Goal: Information Seeking & Learning: Learn about a topic

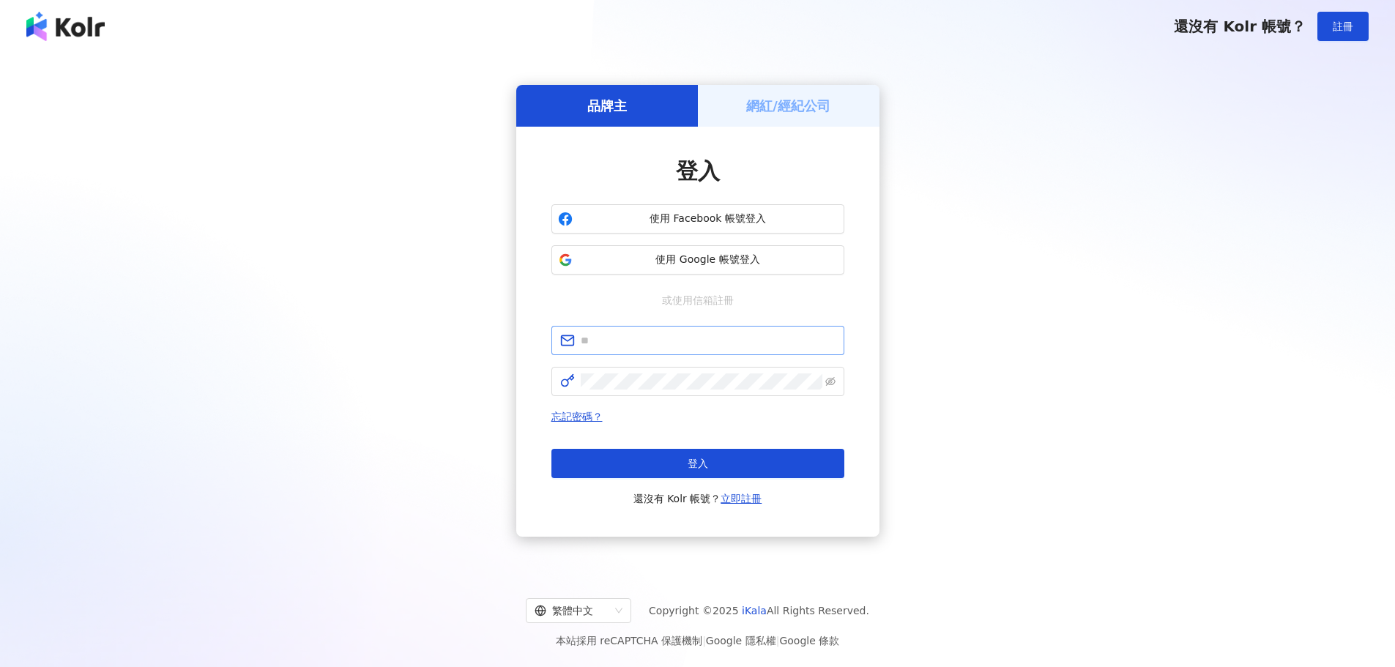
click at [748, 348] on span at bounding box center [697, 340] width 293 height 29
paste input "**********"
type input "**********"
click at [699, 468] on span "登入" at bounding box center [698, 464] width 21 height 12
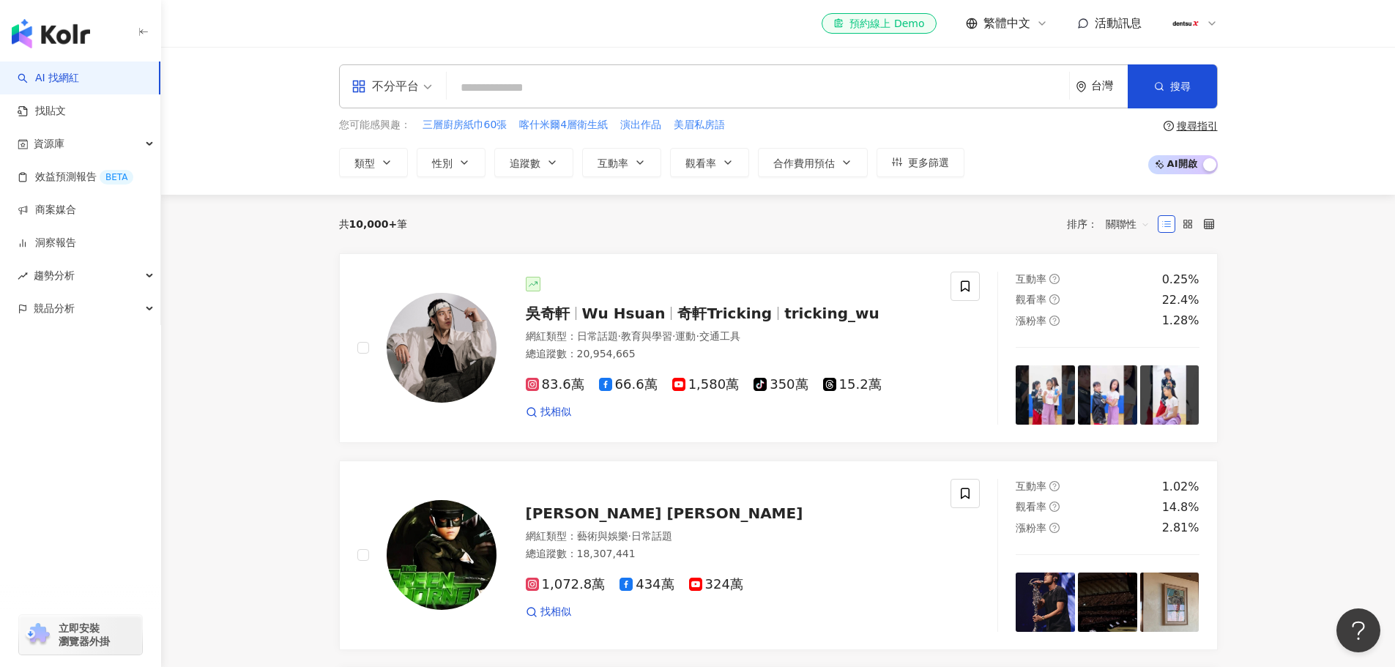
click at [831, 94] on input "search" at bounding box center [758, 88] width 611 height 28
click at [105, 638] on span "立即安裝 瀏覽器外掛" at bounding box center [84, 635] width 51 height 26
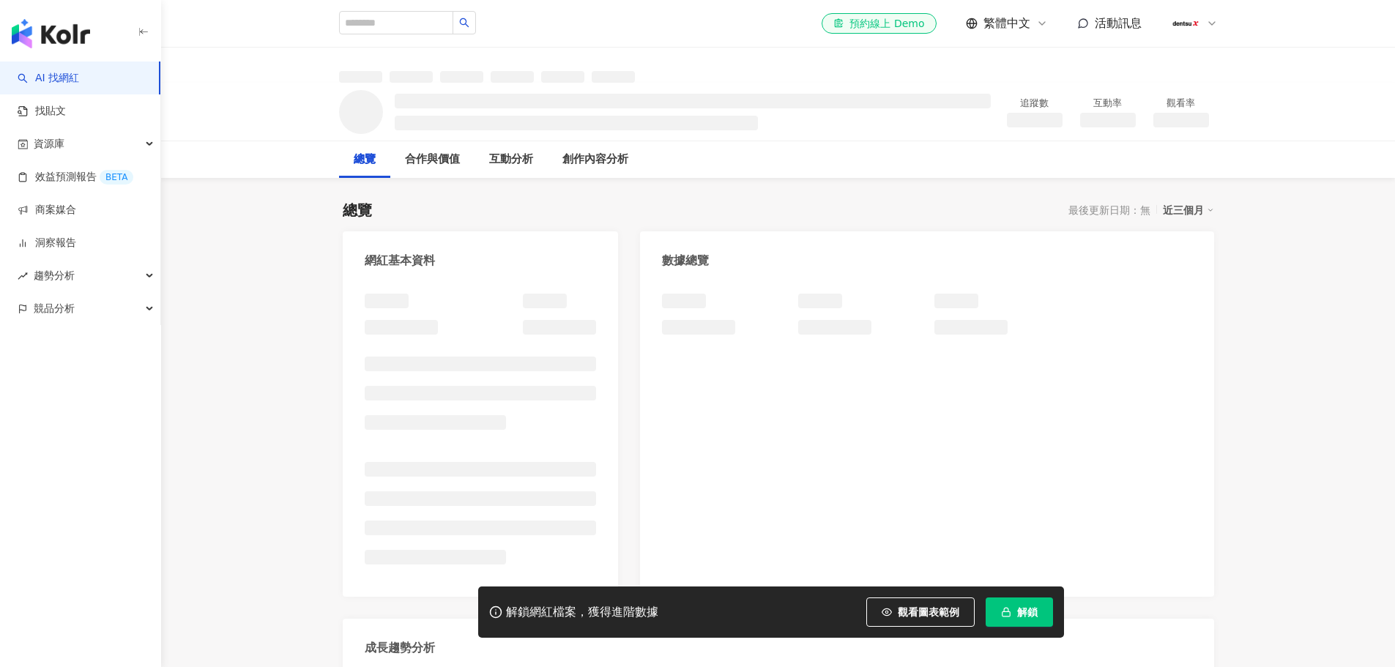
drag, startPoint x: 0, startPoint y: 0, endPoint x: 1278, endPoint y: 429, distance: 1348.2
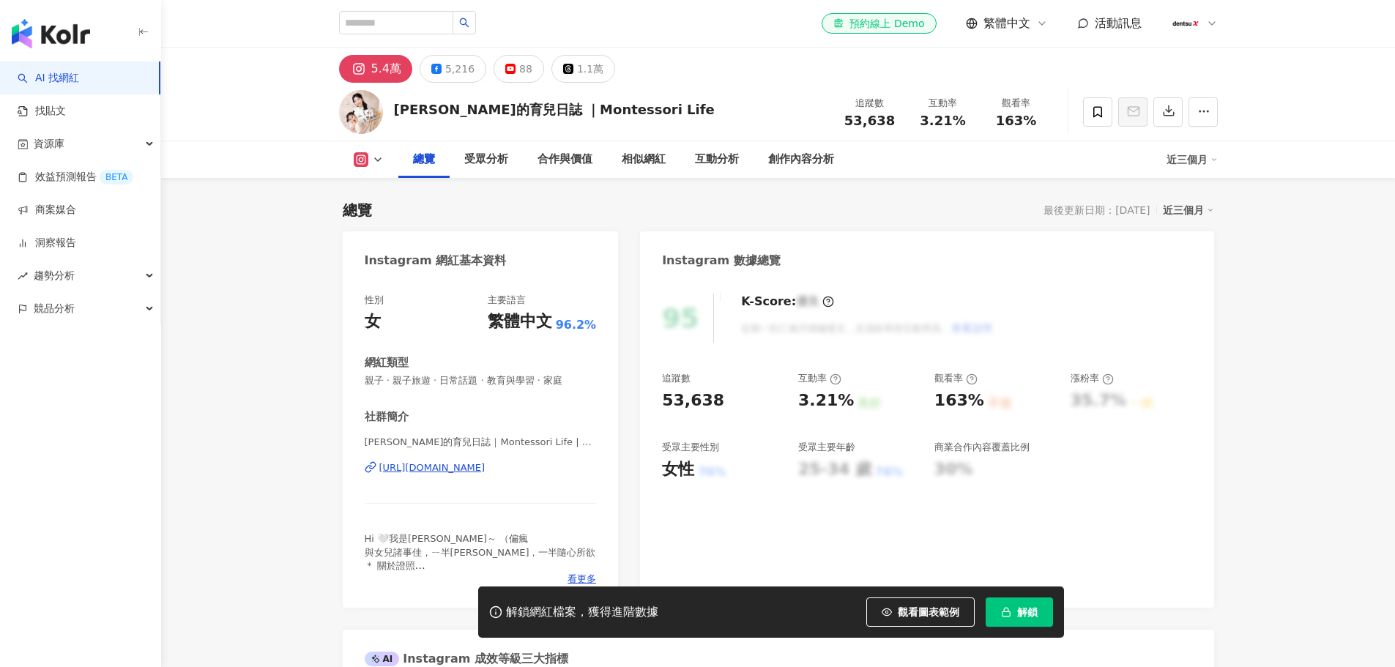
scroll to position [90, 0]
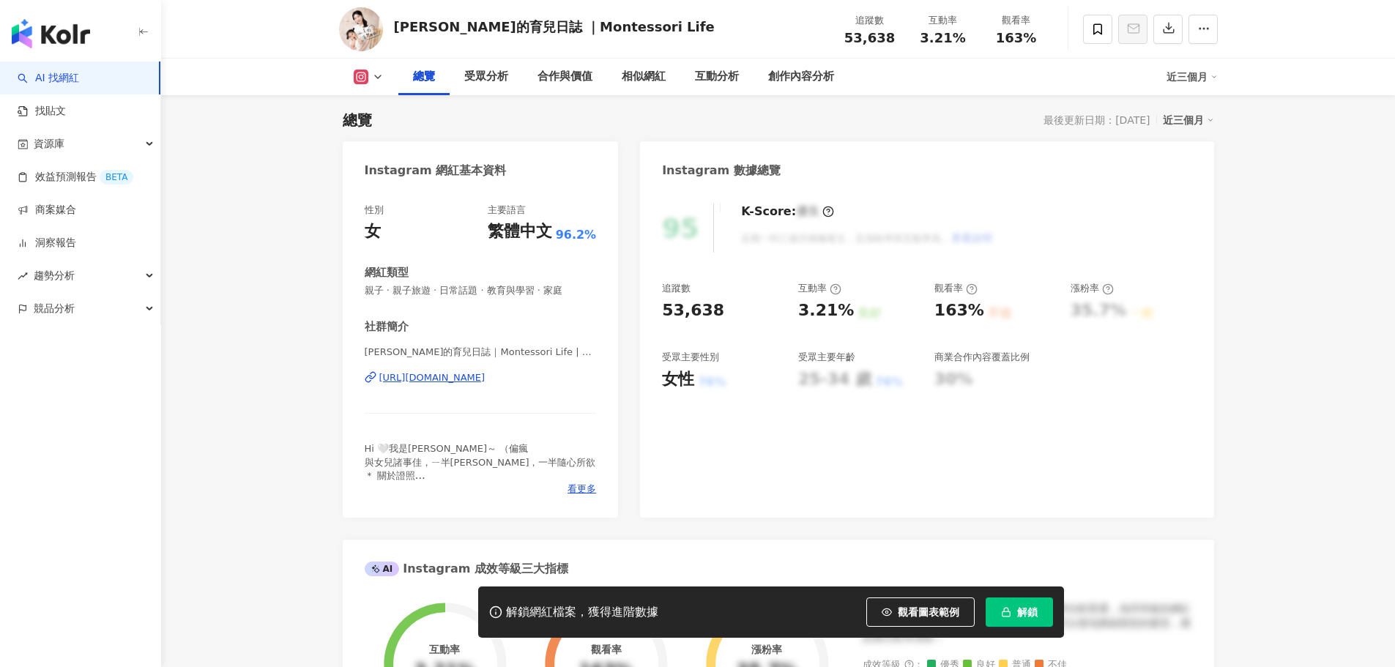
click at [675, 231] on div "95" at bounding box center [688, 228] width 52 height 49
click at [1020, 610] on span "解鎖" at bounding box center [1027, 612] width 21 height 12
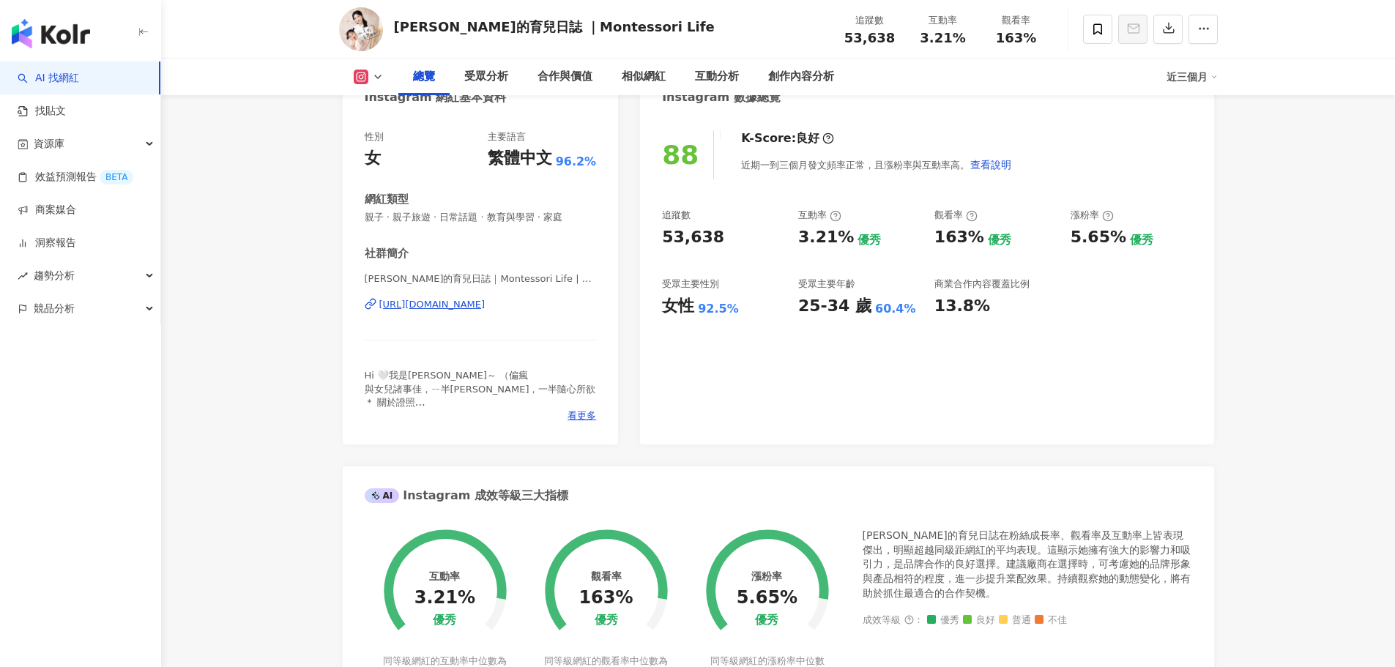
scroll to position [383, 0]
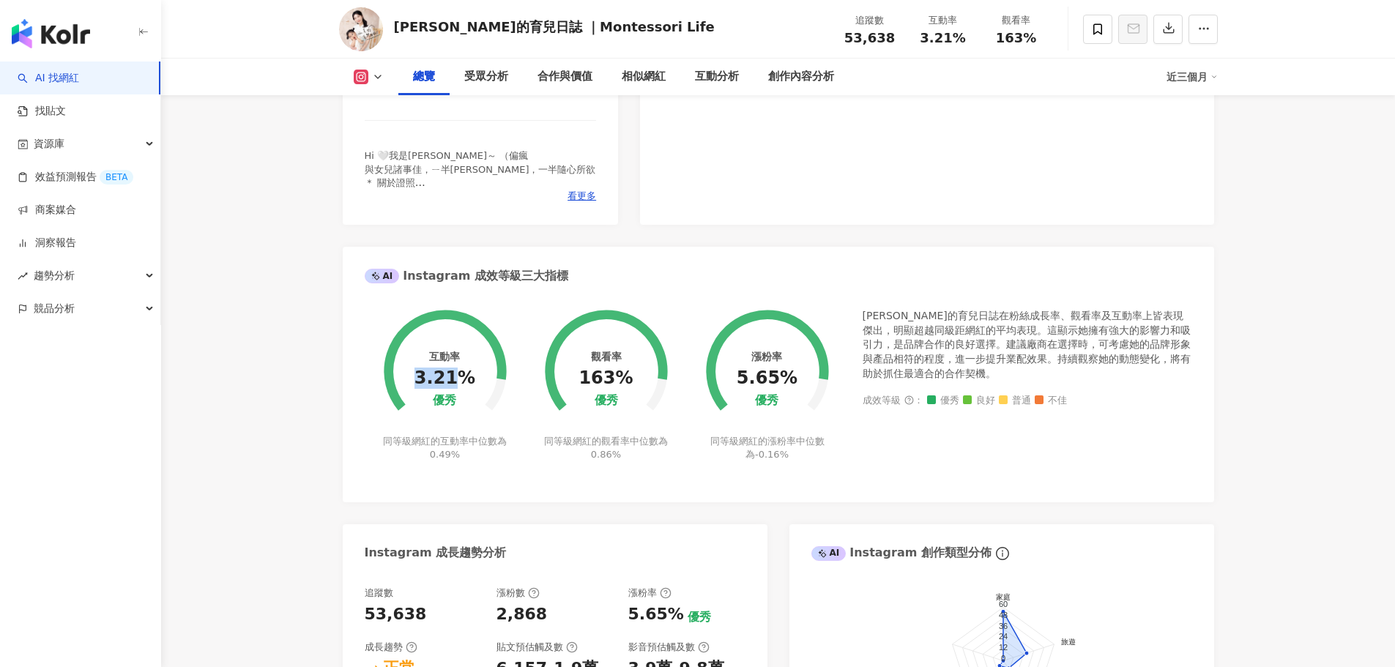
drag, startPoint x: 418, startPoint y: 374, endPoint x: 461, endPoint y: 378, distance: 42.6
click at [461, 378] on div "3.21%" at bounding box center [445, 378] width 61 height 21
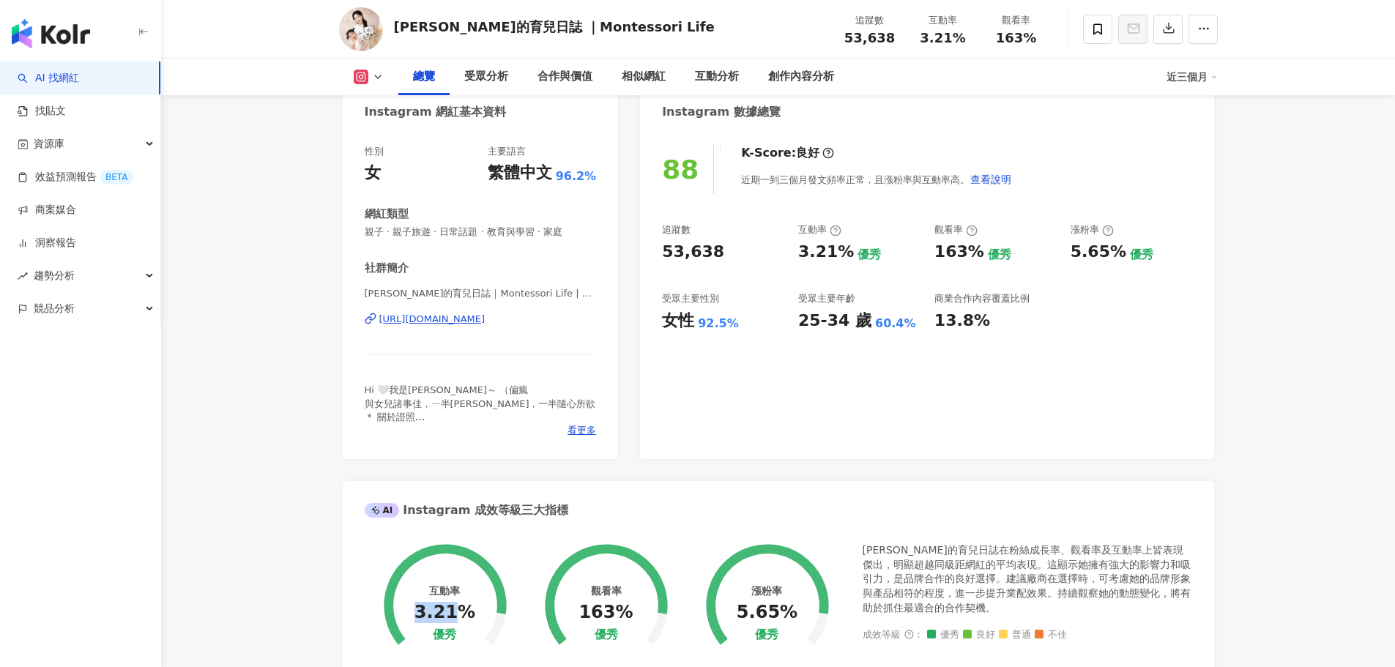
scroll to position [90, 0]
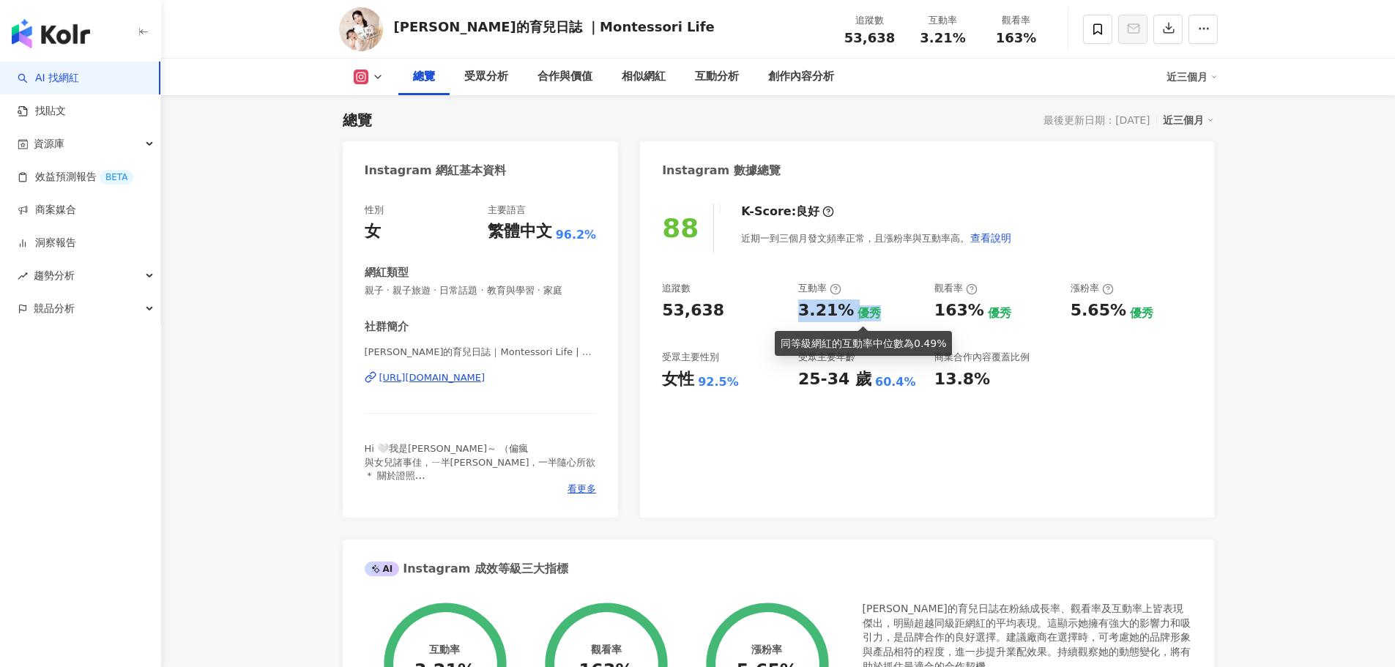
drag, startPoint x: 795, startPoint y: 316, endPoint x: 870, endPoint y: 315, distance: 75.4
click at [870, 315] on div "追蹤數 53,638 互動率 3.21% 優秀 觀看率 163% 優秀 漲粉率 5.65% 優秀 受眾主要性別 女性 92.5% 受眾主要年齡 25-34 歲…" at bounding box center [927, 336] width 530 height 108
click at [1110, 236] on div "88 K-Score : 良好 近期一到三個月發文頻率正常，且漲粉率與互動率高。 查看說明" at bounding box center [927, 228] width 530 height 49
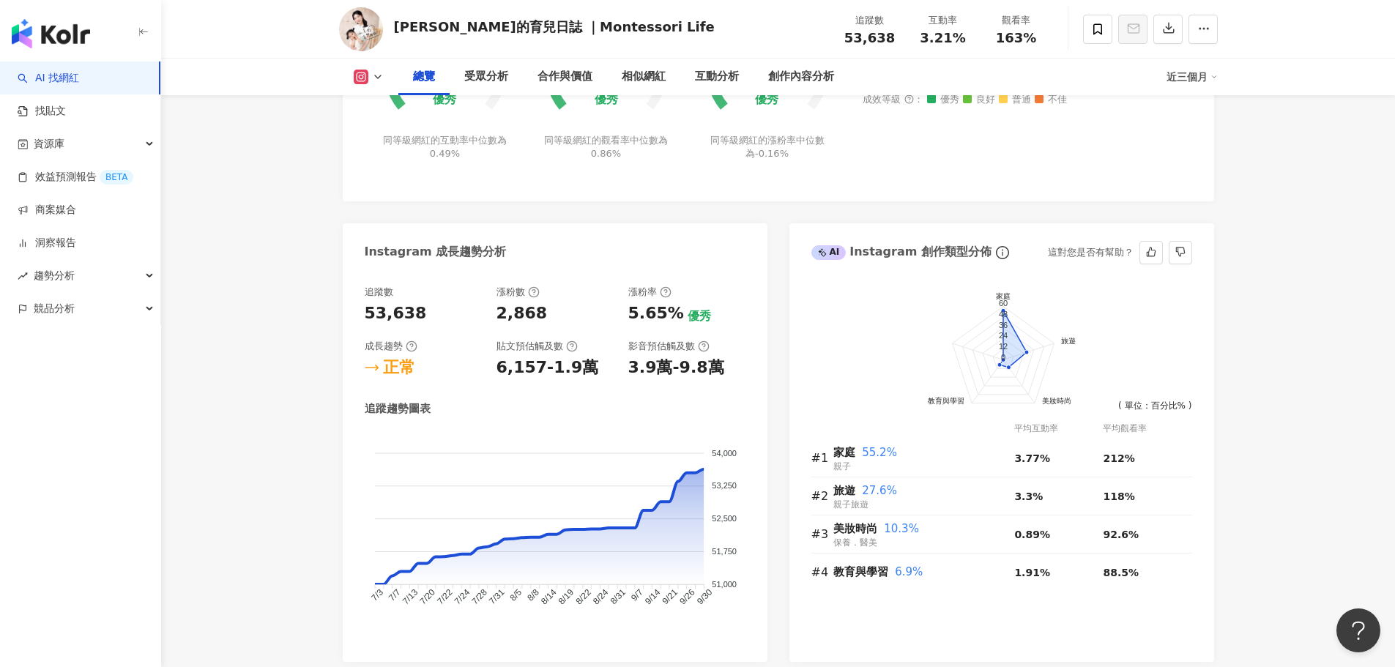
scroll to position [749, 0]
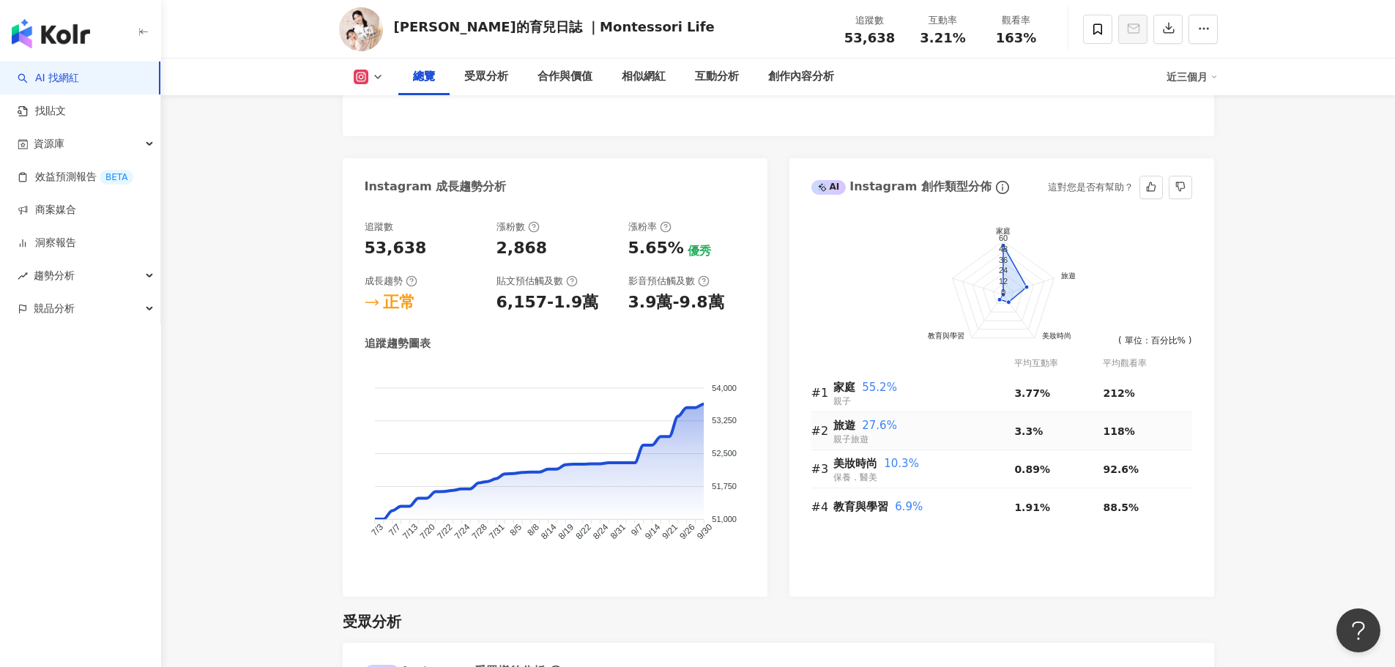
drag, startPoint x: 818, startPoint y: 419, endPoint x: 716, endPoint y: 333, distance: 133.1
click at [716, 333] on div "追蹤數 53,638 漲粉數 2,868 漲粉率 5.65% 優秀 成長趨勢 正常 貼文預估觸及數 6,157-1.9萬 影音預估觸及數 3.9萬-9.8萬 …" at bounding box center [555, 397] width 381 height 354
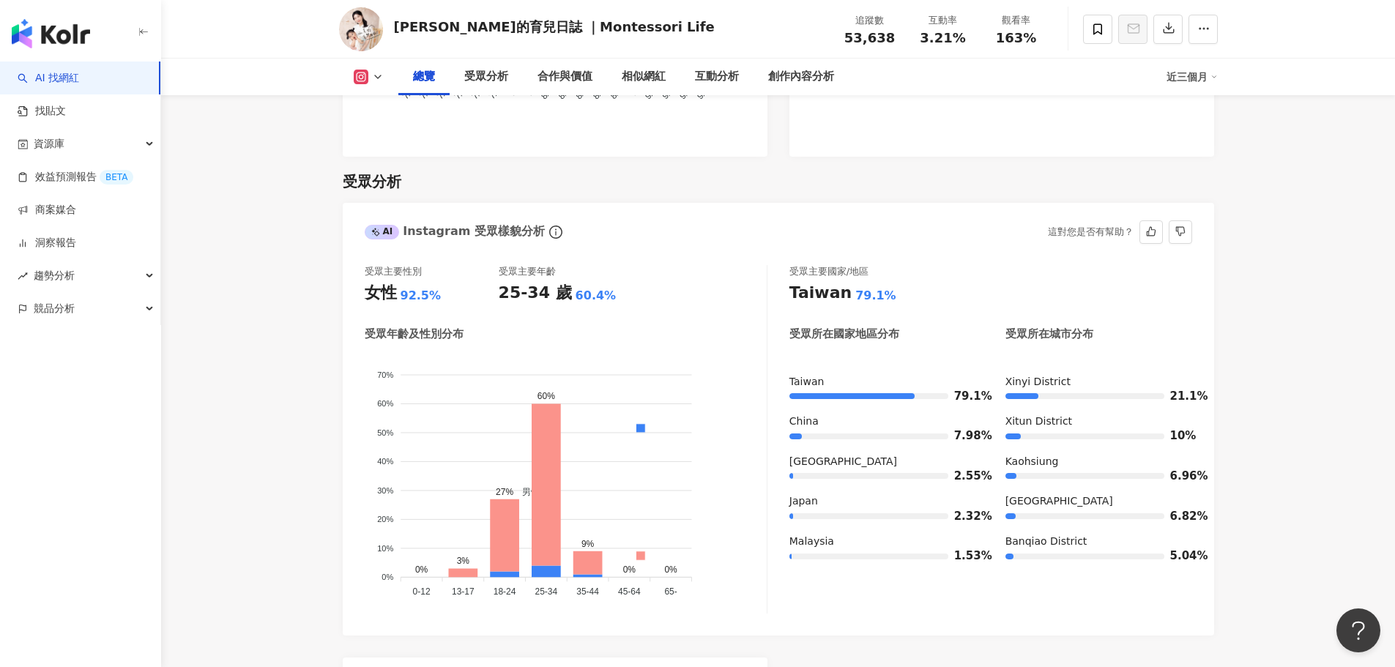
scroll to position [1262, 0]
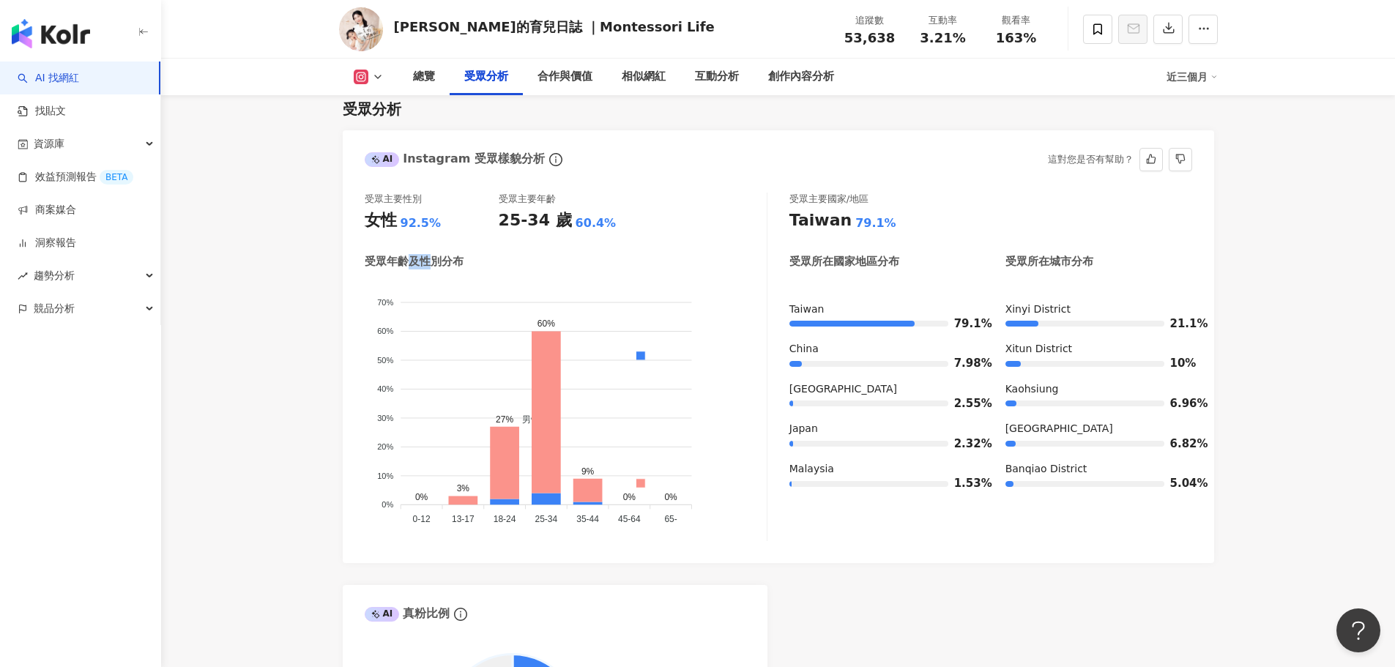
drag, startPoint x: 404, startPoint y: 261, endPoint x: 439, endPoint y: 263, distance: 34.5
click at [434, 262] on div "受眾年齡及性別分布" at bounding box center [414, 261] width 99 height 15
click at [439, 264] on div "受眾年齡及性別分布" at bounding box center [414, 261] width 99 height 15
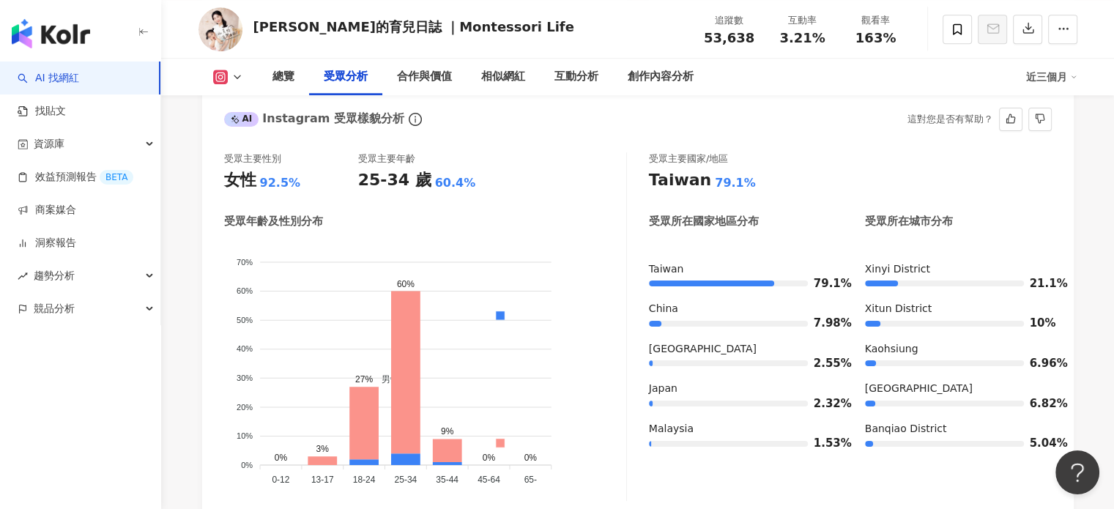
scroll to position [1319, 0]
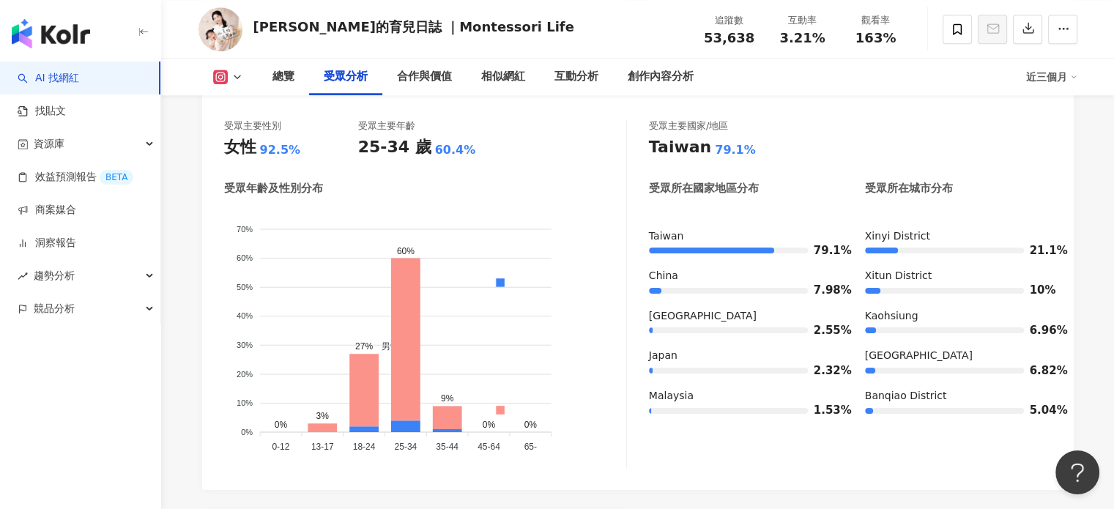
scroll to position [1319, 0]
drag, startPoint x: 257, startPoint y: 30, endPoint x: 344, endPoint y: 26, distance: 87.3
click at [344, 26] on div "[PERSON_NAME]的育兒日誌 ｜Montessori Life" at bounding box center [413, 27] width 321 height 18
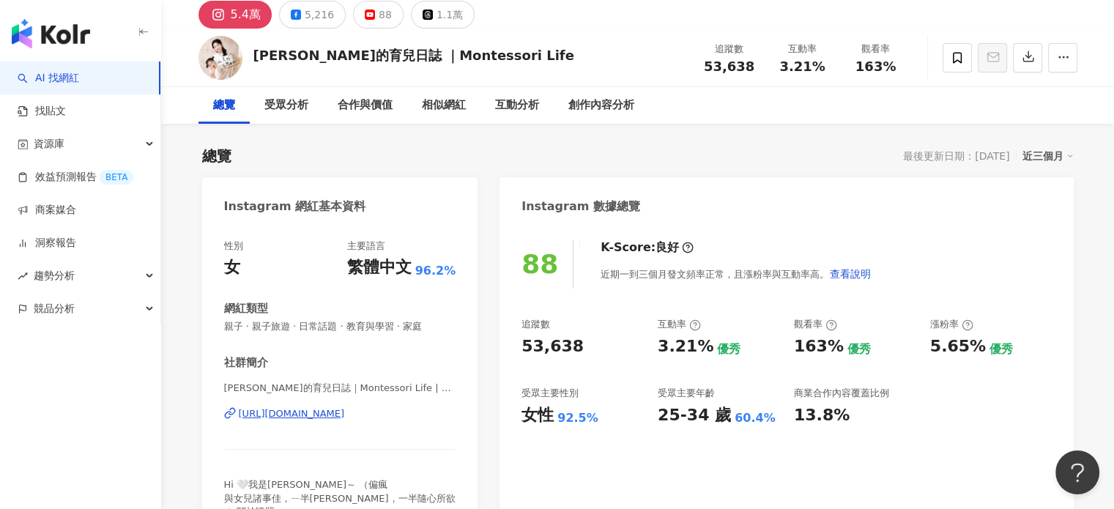
scroll to position [0, 0]
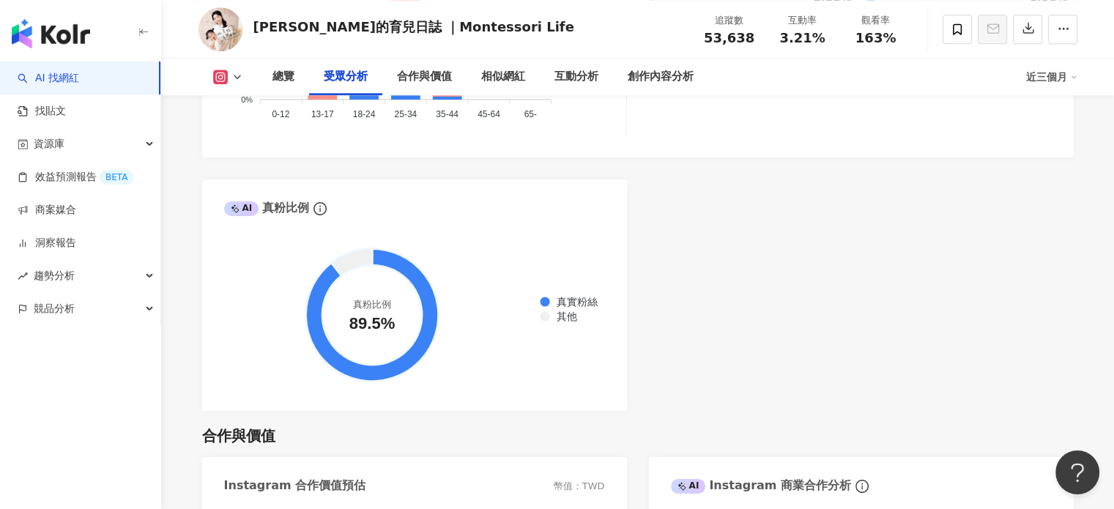
scroll to position [1538, 0]
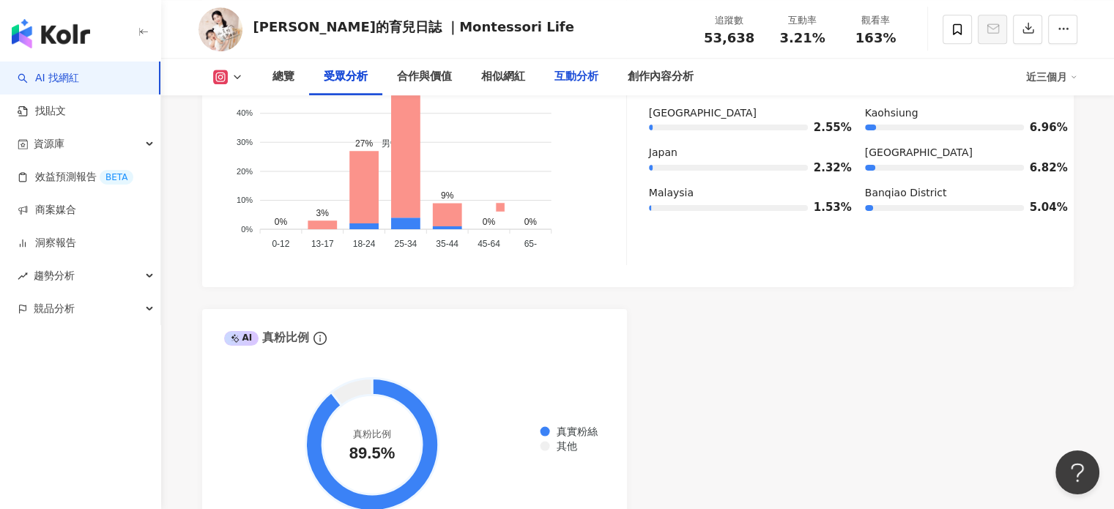
click at [568, 80] on div "互動分析" at bounding box center [576, 77] width 44 height 18
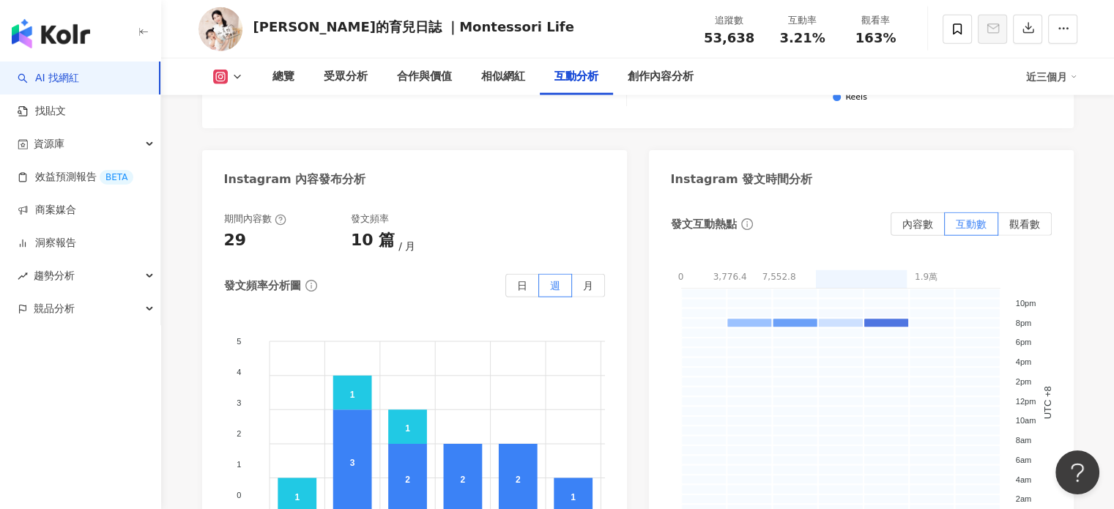
scroll to position [4040, 0]
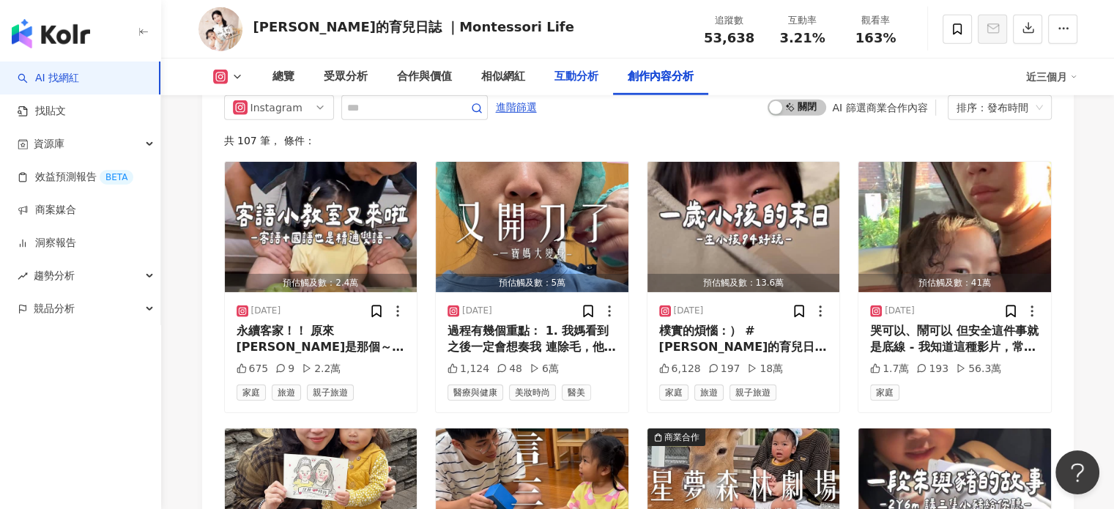
click at [578, 65] on div "互動分析" at bounding box center [576, 77] width 73 height 37
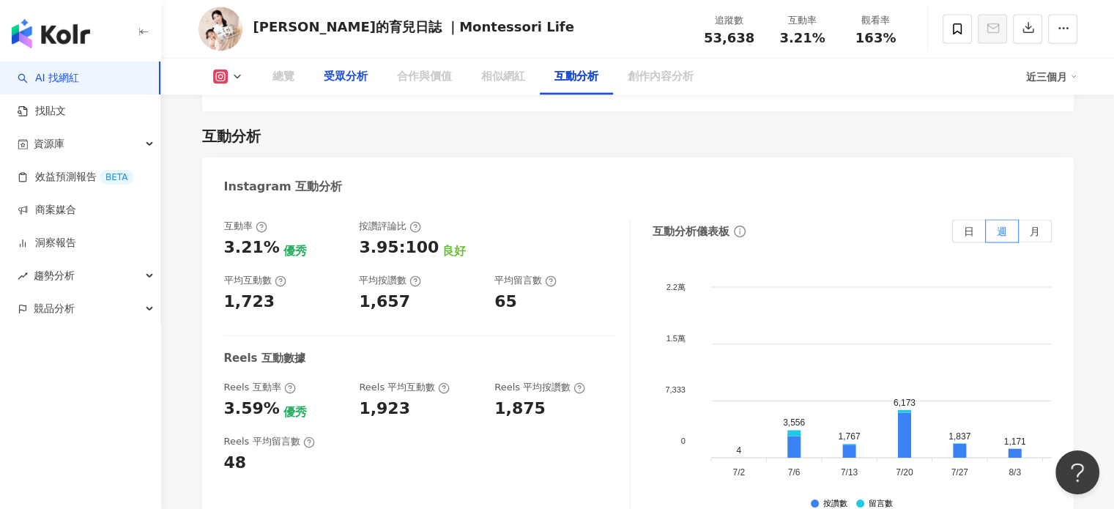
click at [349, 78] on div "受眾分析" at bounding box center [346, 77] width 44 height 18
drag, startPoint x: 230, startPoint y: 272, endPoint x: 294, endPoint y: 284, distance: 64.8
click at [291, 283] on div "平均互動數 1,723" at bounding box center [284, 294] width 121 height 40
click at [294, 291] on div "1,723" at bounding box center [284, 302] width 121 height 23
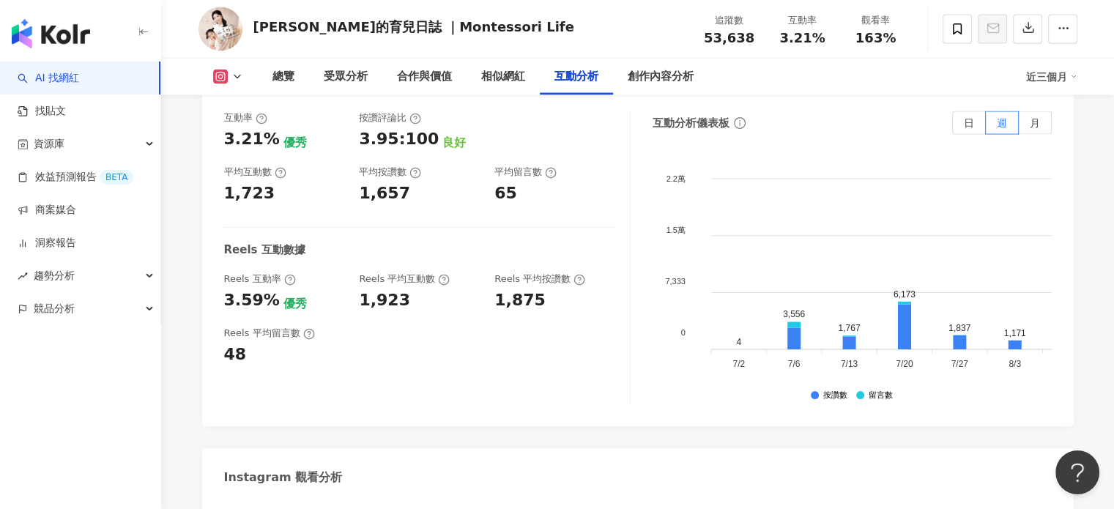
scroll to position [2941, 0]
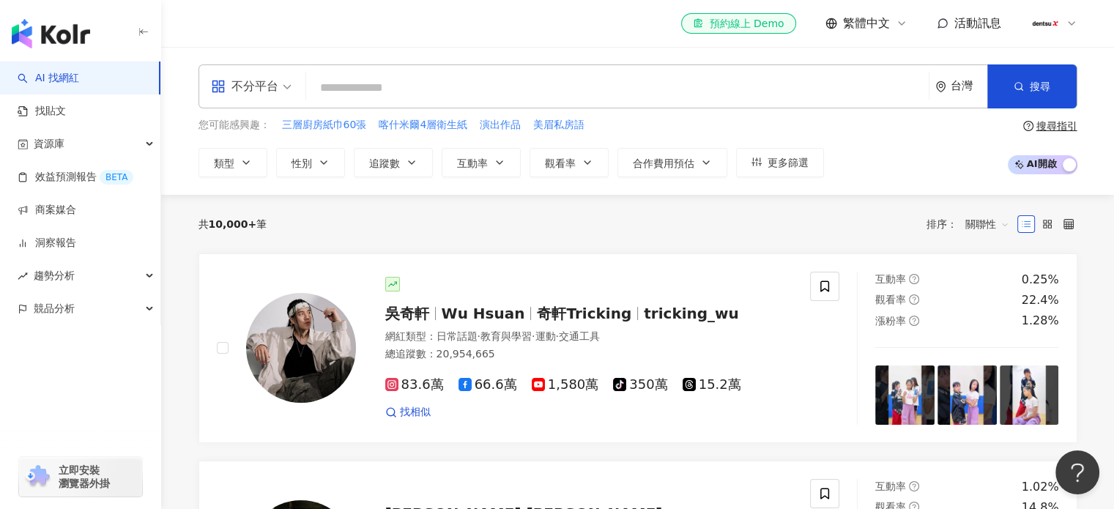
click at [1058, 29] on div at bounding box center [1053, 23] width 47 height 29
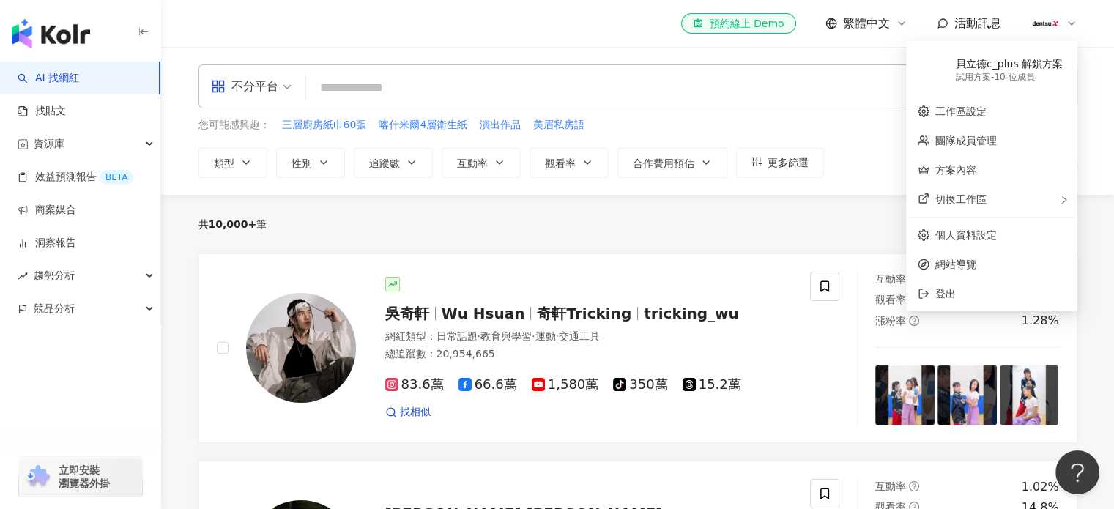
click at [1074, 23] on icon at bounding box center [1072, 24] width 12 height 12
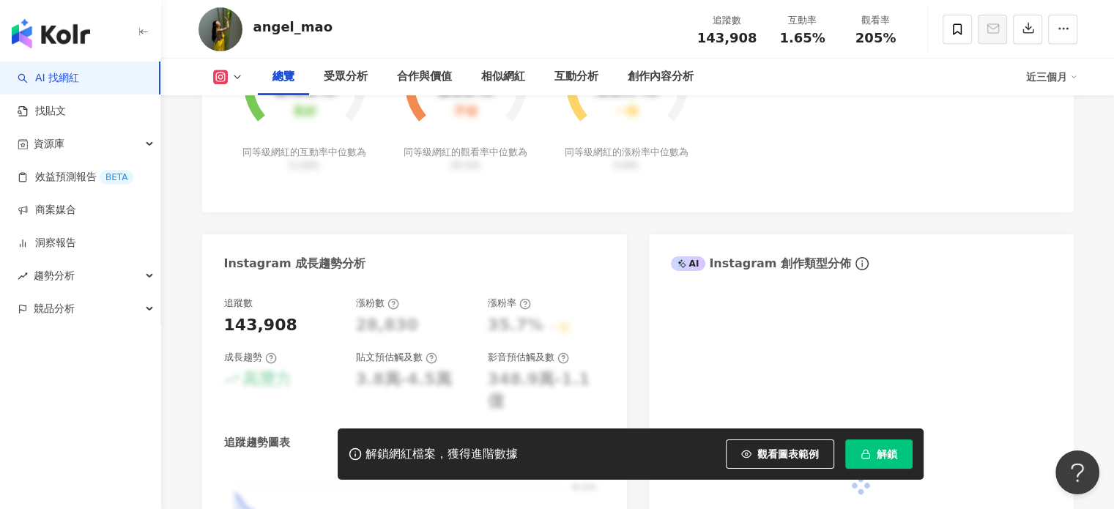
click at [865, 472] on div "解鎖網紅檔案，獲得進階數據 觀看圖表範例 解鎖" at bounding box center [631, 453] width 586 height 51
click at [868, 459] on span "button" at bounding box center [866, 454] width 10 height 12
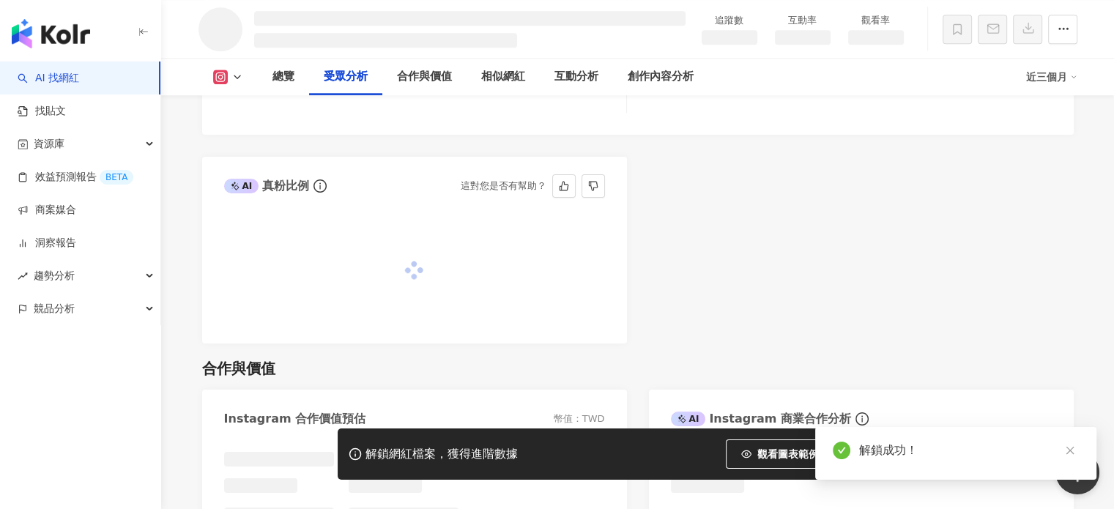
scroll to position [1356, 0]
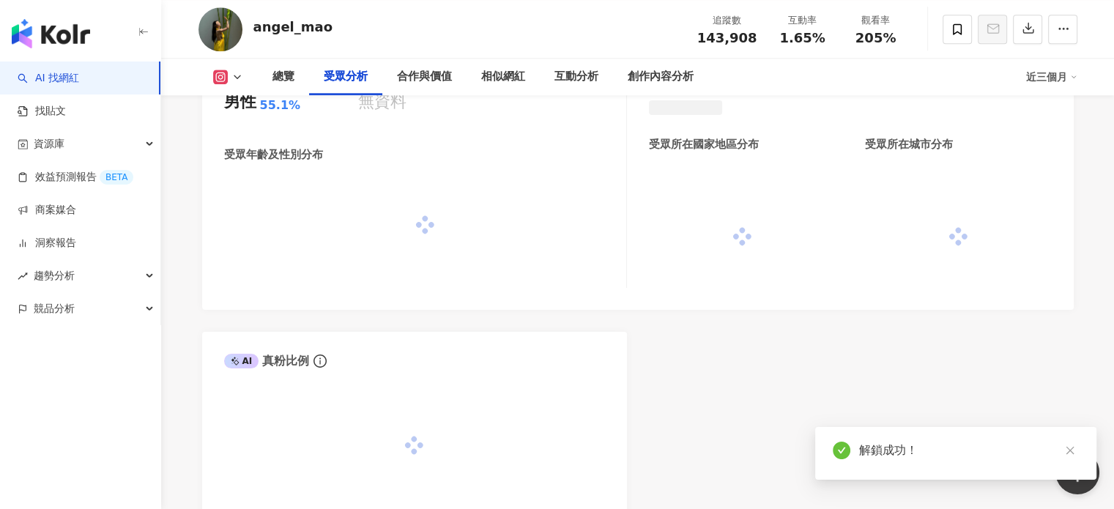
scroll to position [1493, 0]
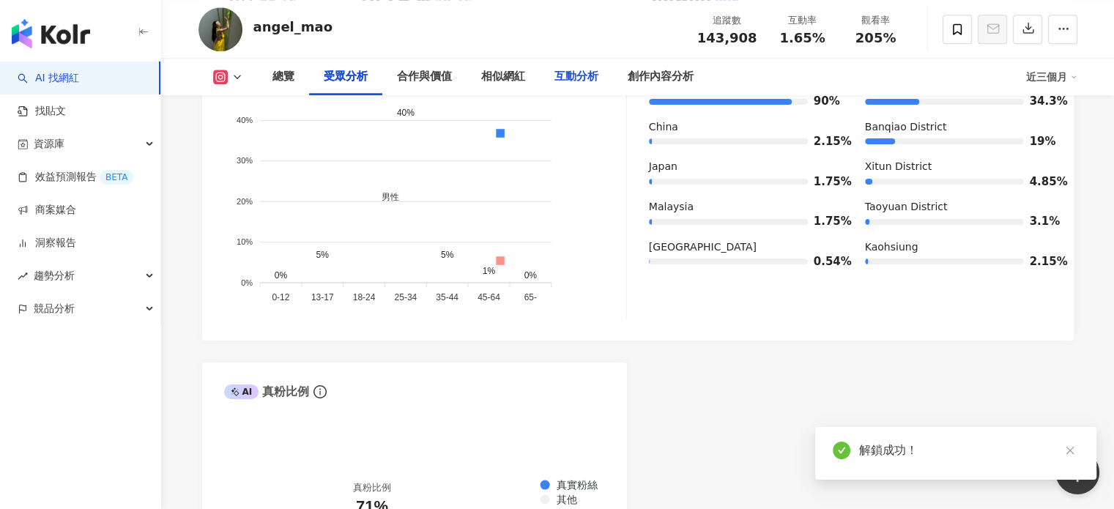
click at [562, 72] on div "互動分析" at bounding box center [576, 77] width 44 height 18
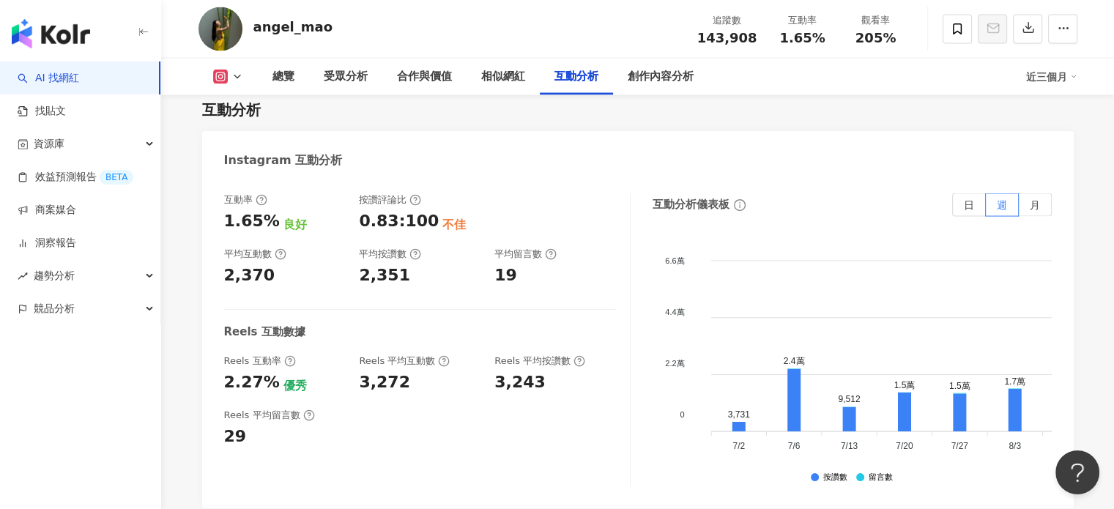
scroll to position [2878, 0]
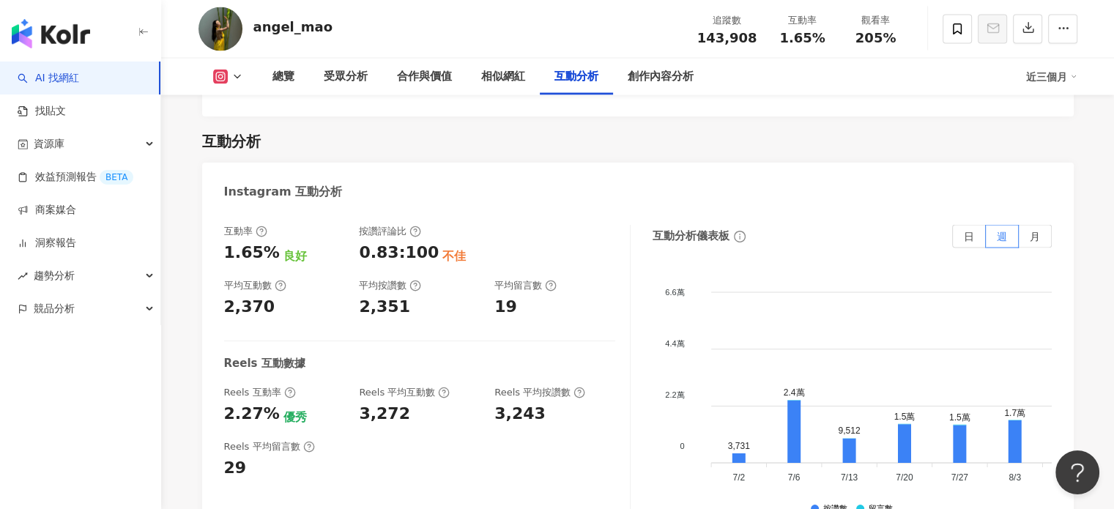
click at [237, 81] on icon at bounding box center [237, 77] width 12 height 12
click at [237, 80] on icon at bounding box center [237, 77] width 12 height 12
drag, startPoint x: 273, startPoint y: 215, endPoint x: 297, endPoint y: 219, distance: 23.7
click at [297, 242] on div "1.65% 良好" at bounding box center [284, 253] width 121 height 23
click at [475, 225] on div "按讚評論比" at bounding box center [419, 231] width 121 height 13
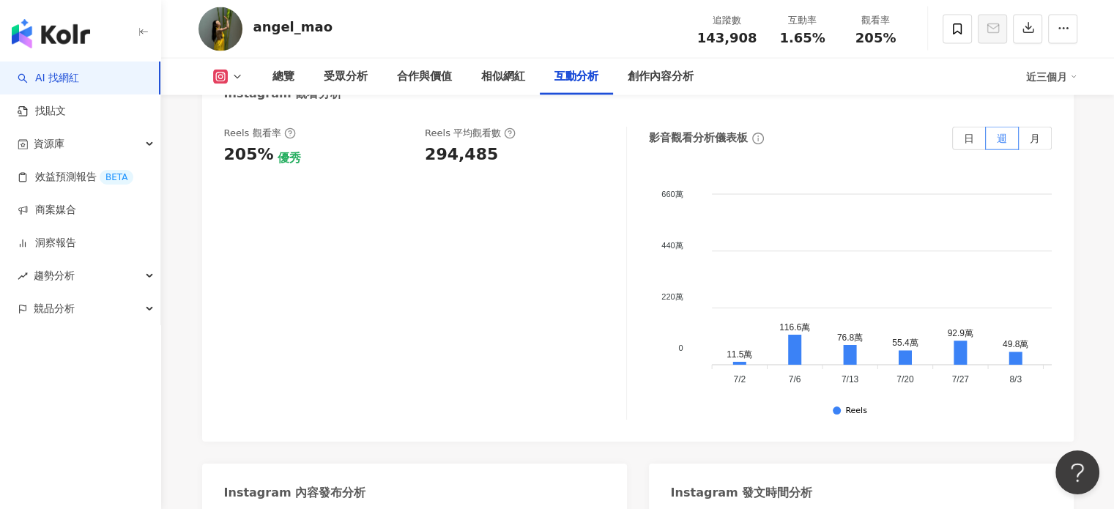
scroll to position [3464, 0]
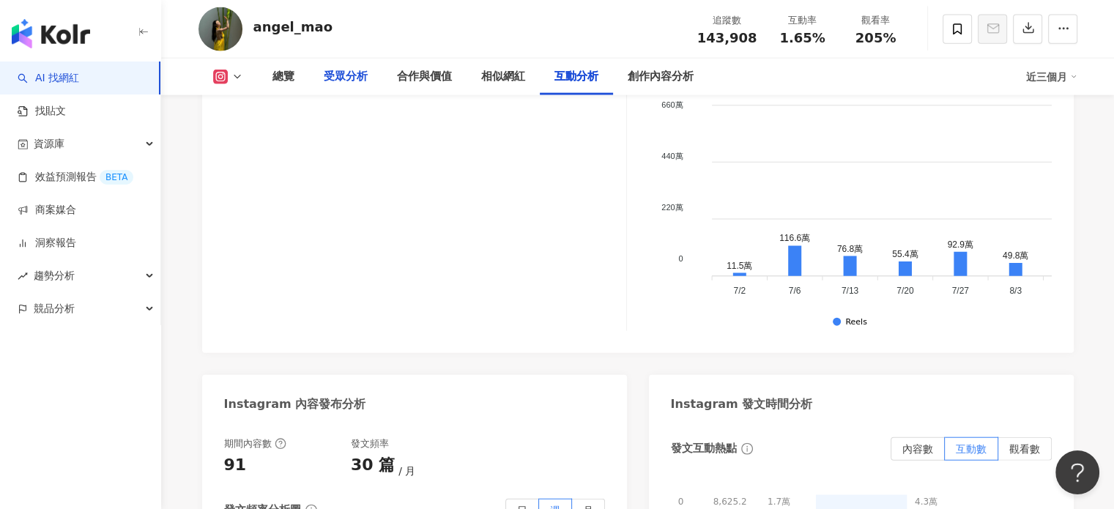
click at [349, 78] on div "受眾分析" at bounding box center [346, 77] width 44 height 18
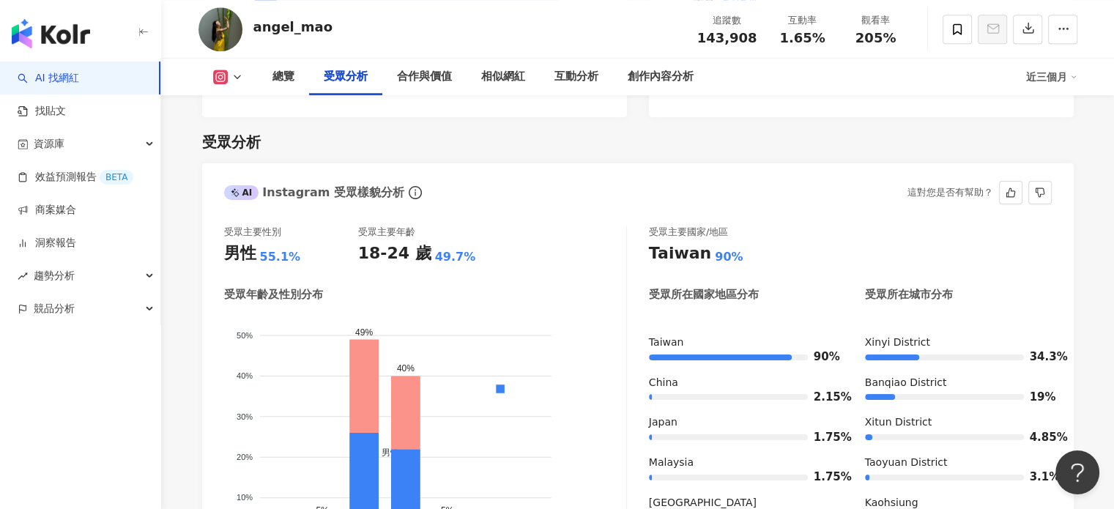
scroll to position [1311, 0]
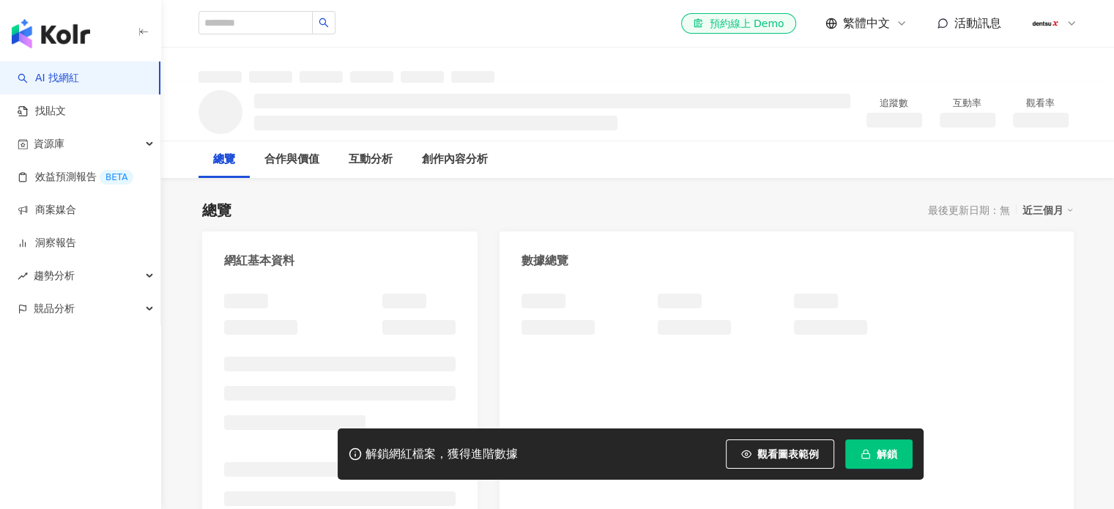
click at [867, 448] on span "button" at bounding box center [866, 454] width 10 height 12
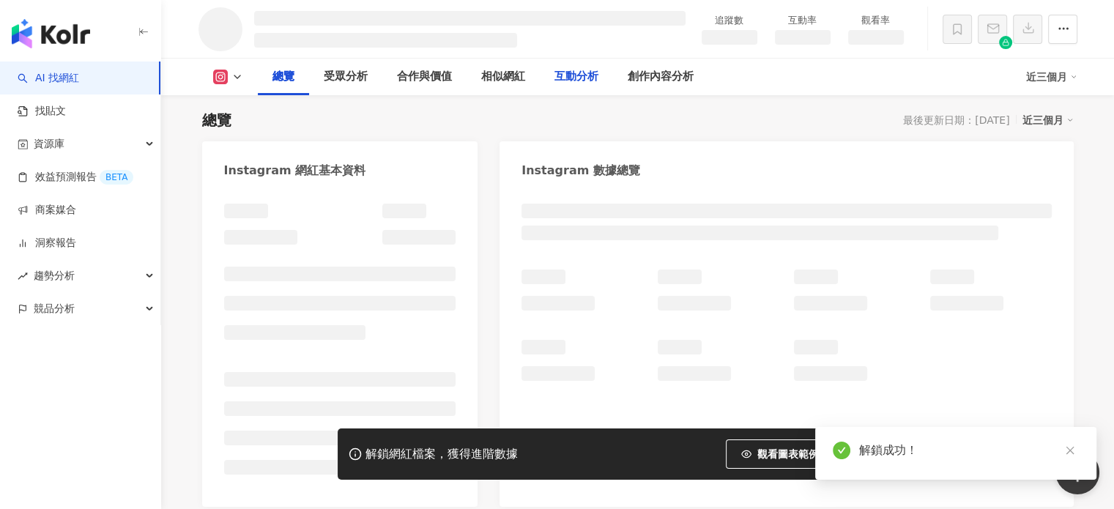
click at [568, 80] on div "互動分析" at bounding box center [576, 77] width 44 height 18
click at [570, 69] on div "互動分析" at bounding box center [576, 77] width 44 height 18
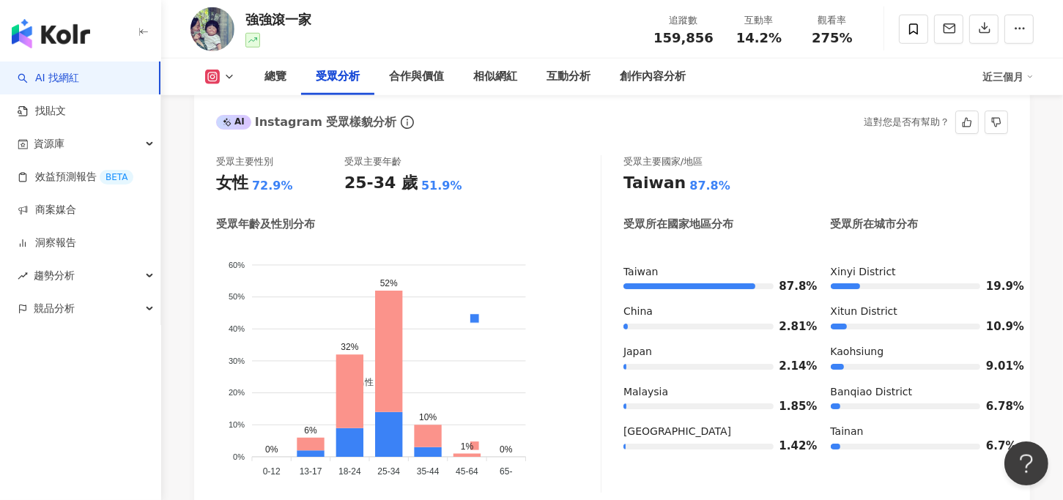
scroll to position [1219, 0]
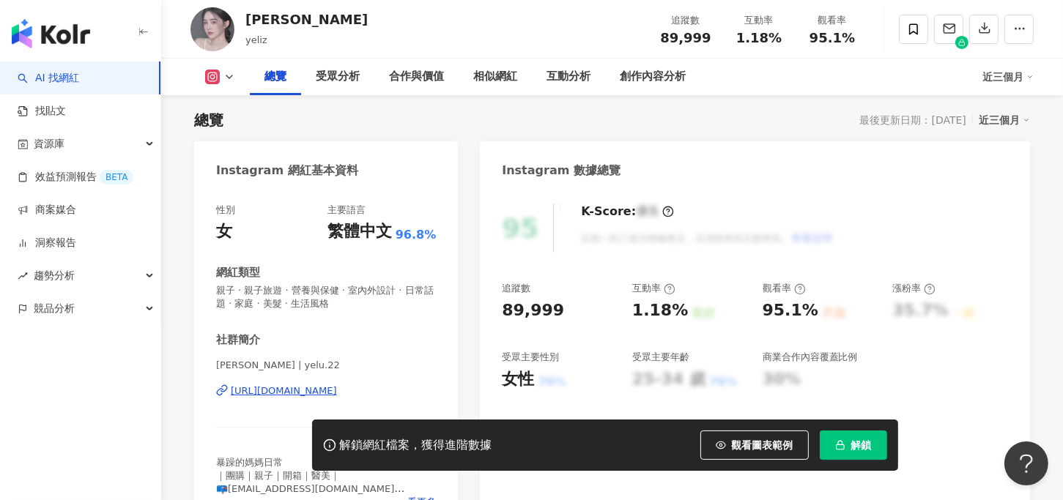
scroll to position [163, 0]
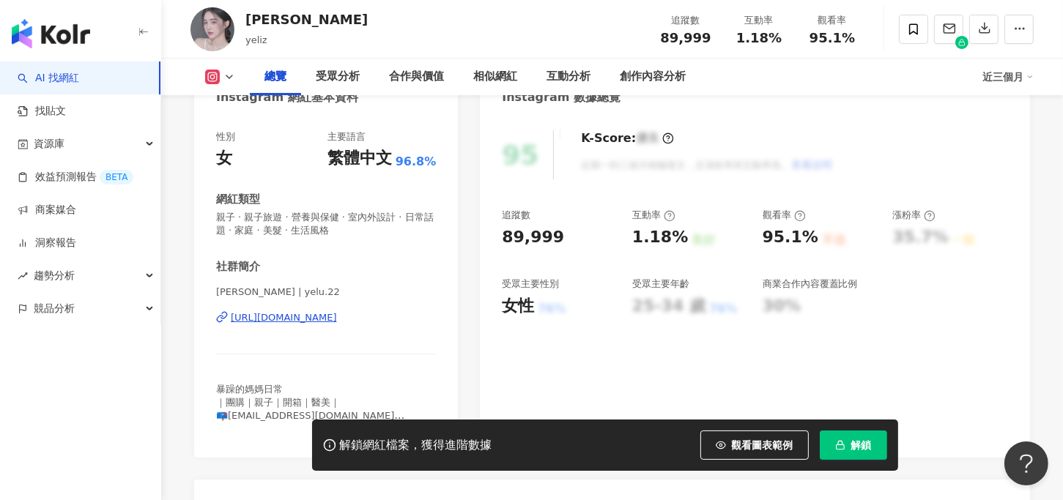
click at [867, 447] on span "解鎖" at bounding box center [861, 445] width 21 height 12
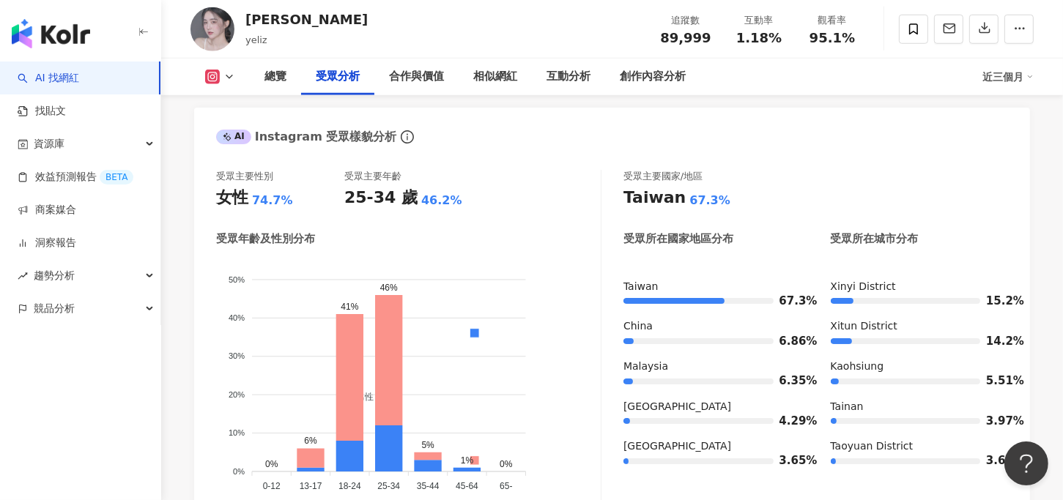
scroll to position [1335, 0]
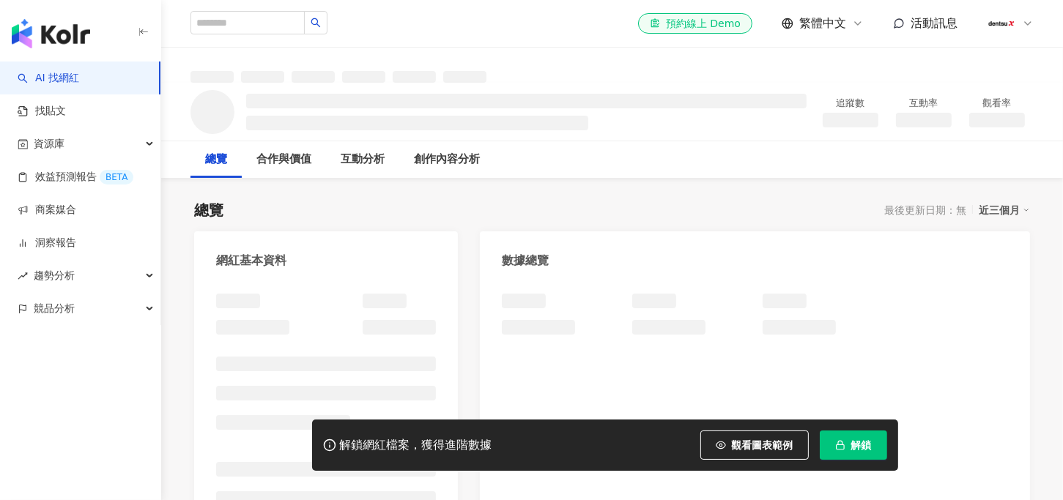
click at [851, 449] on span "解鎖" at bounding box center [861, 445] width 21 height 12
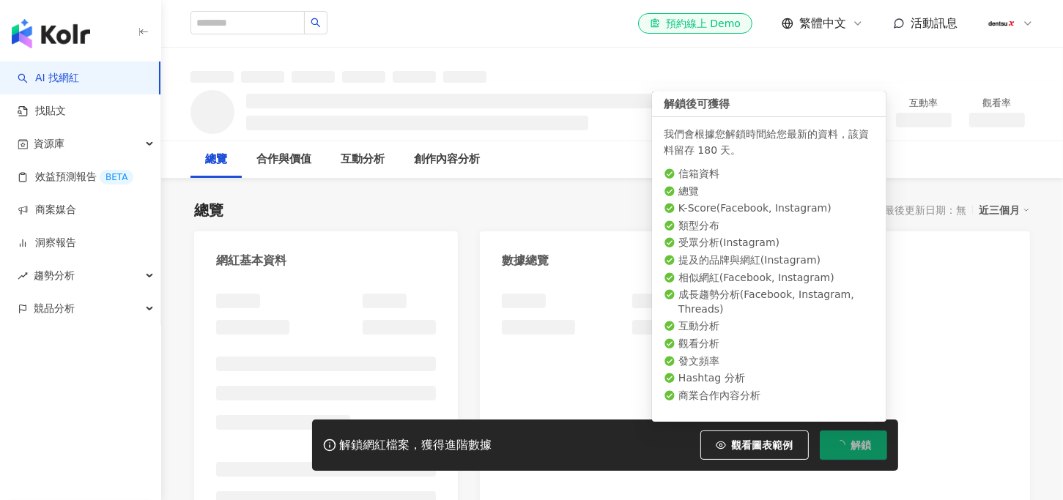
click at [853, 445] on span "解鎖" at bounding box center [861, 445] width 21 height 12
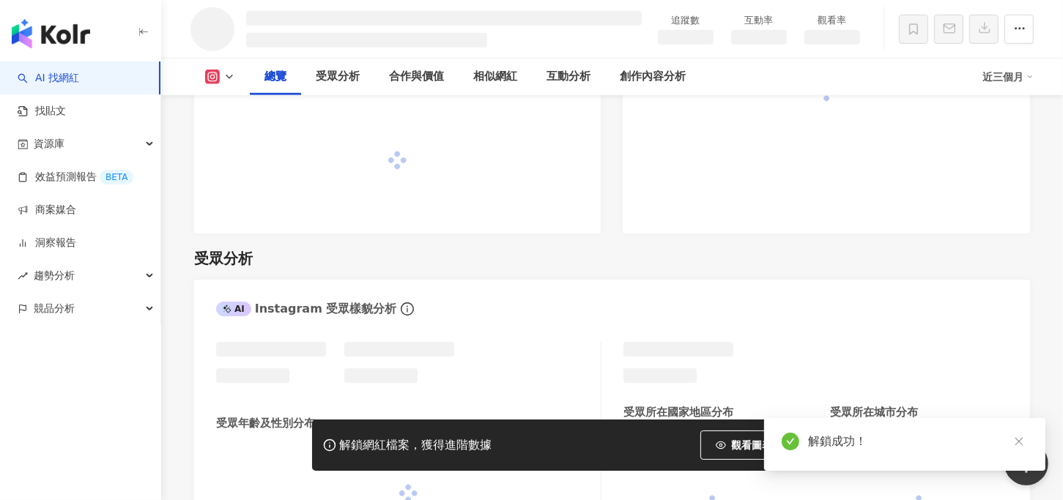
scroll to position [816, 0]
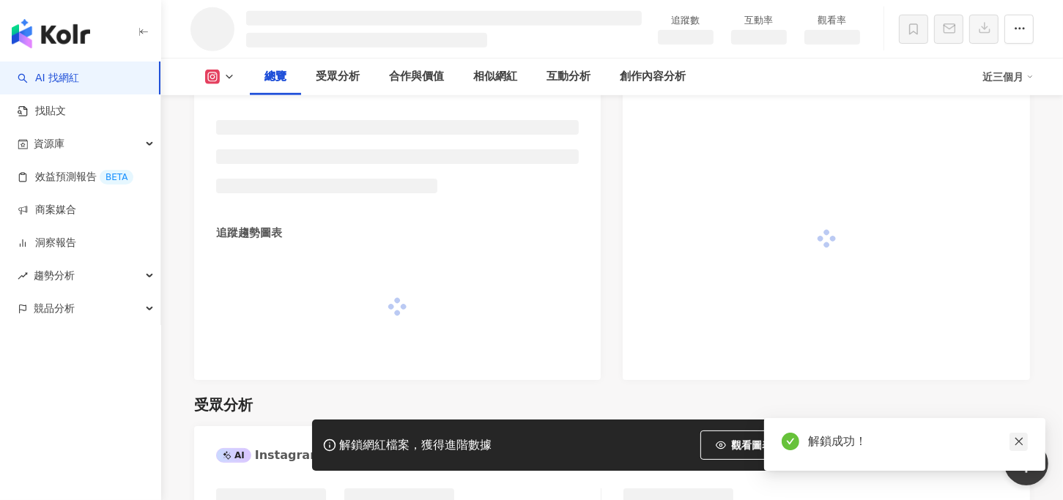
click at [1025, 447] on link at bounding box center [1018, 442] width 18 height 18
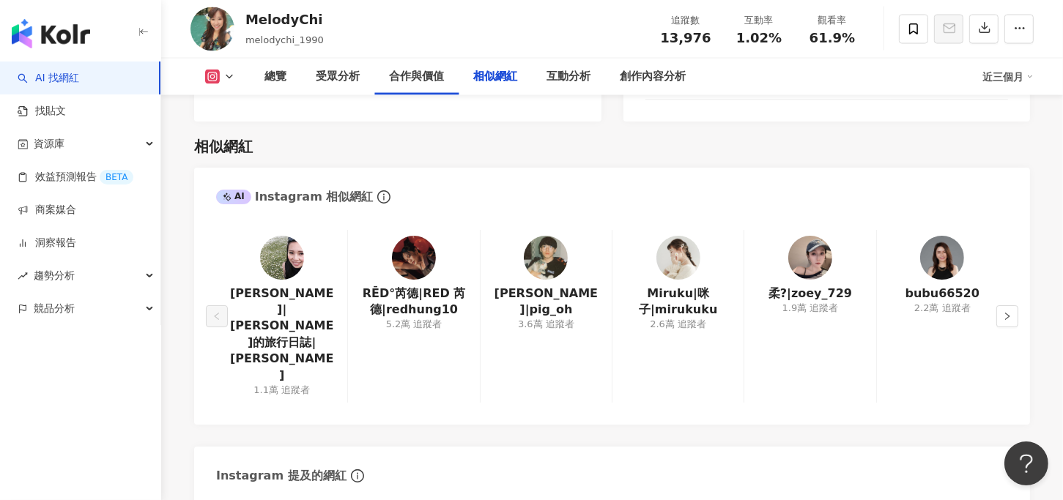
scroll to position [2416, 0]
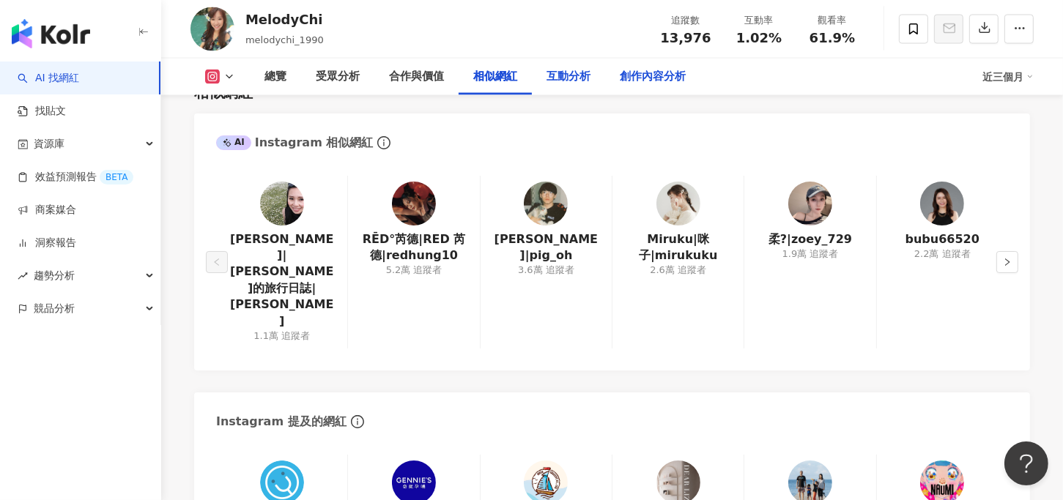
click at [654, 78] on div "創作內容分析" at bounding box center [653, 77] width 66 height 18
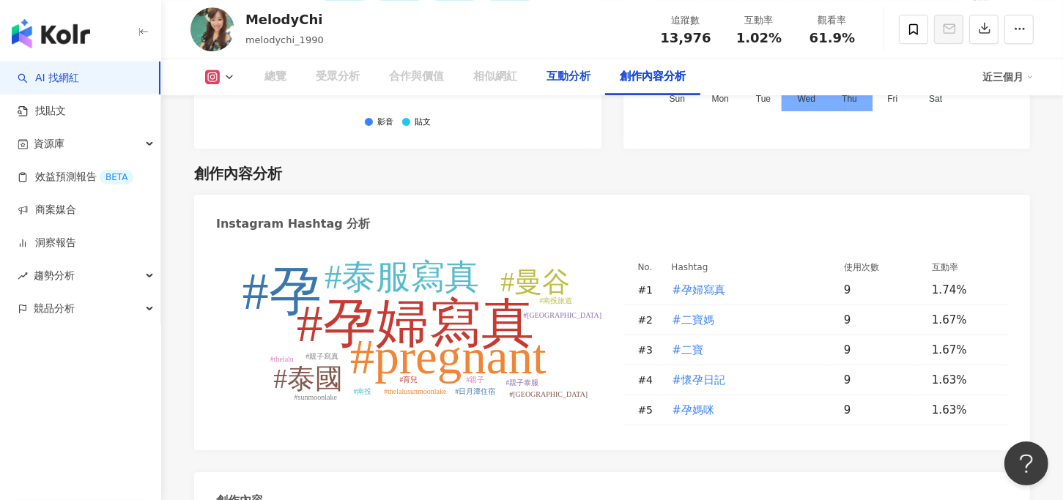
click at [580, 76] on div "互動分析" at bounding box center [568, 77] width 44 height 18
click at [576, 76] on div "互動分析" at bounding box center [568, 77] width 44 height 18
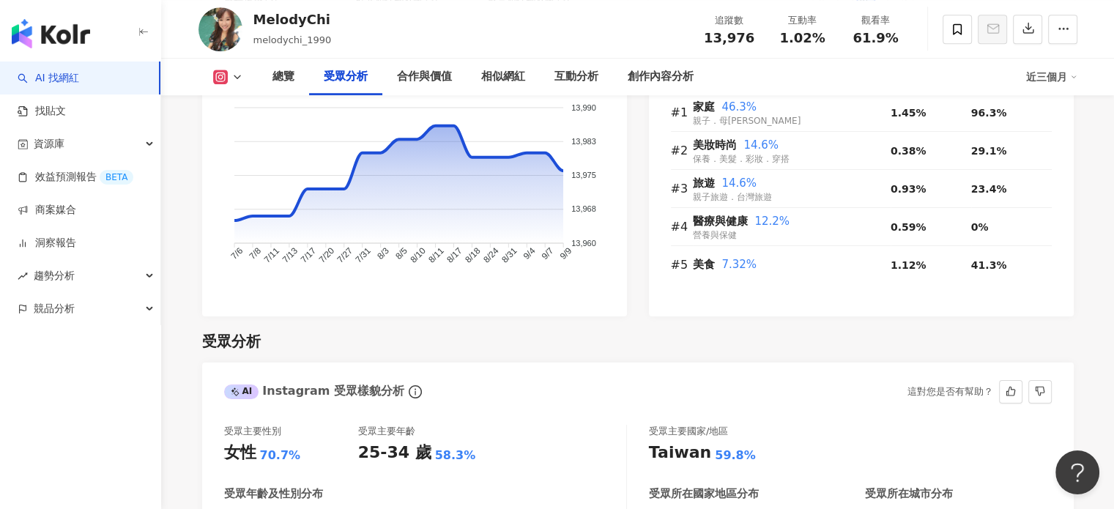
scroll to position [817, 0]
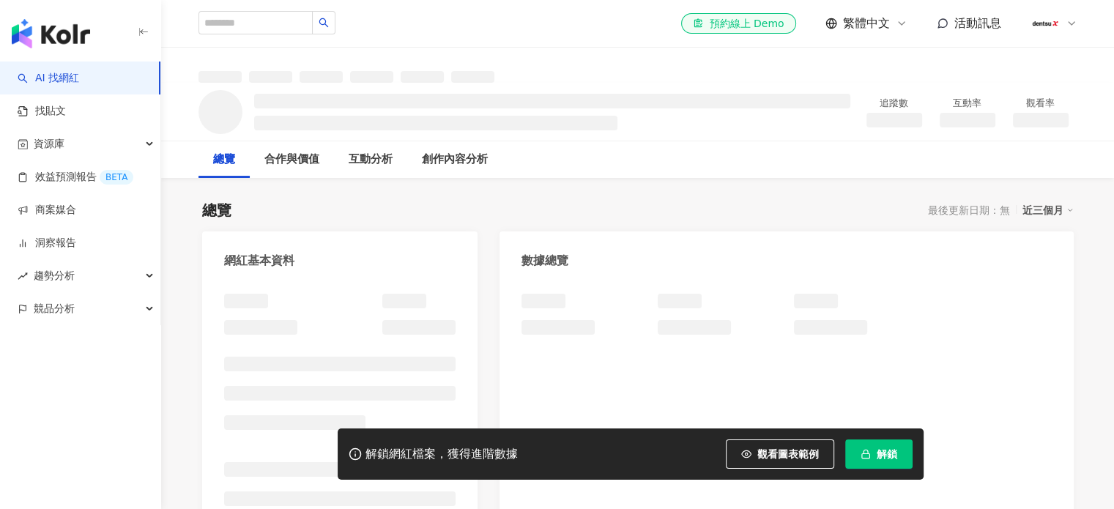
scroll to position [220, 0]
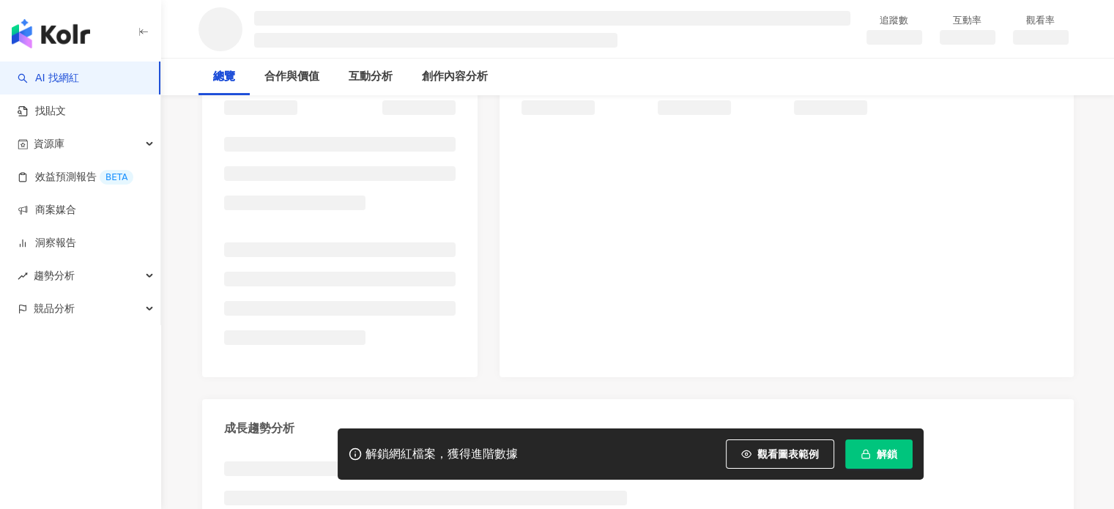
click at [876, 462] on button "解鎖" at bounding box center [878, 453] width 67 height 29
click at [877, 457] on span "解鎖" at bounding box center [887, 454] width 21 height 12
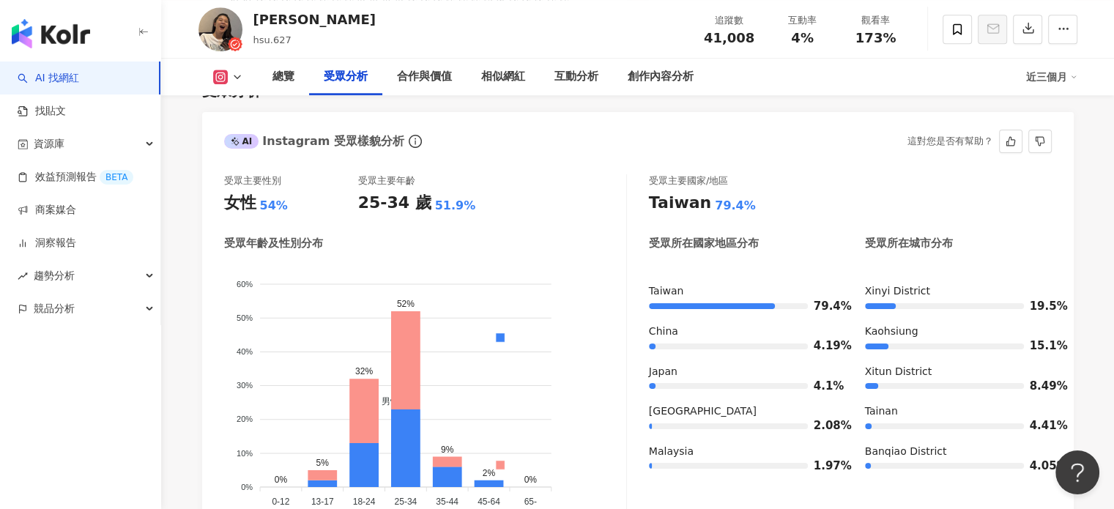
scroll to position [1245, 0]
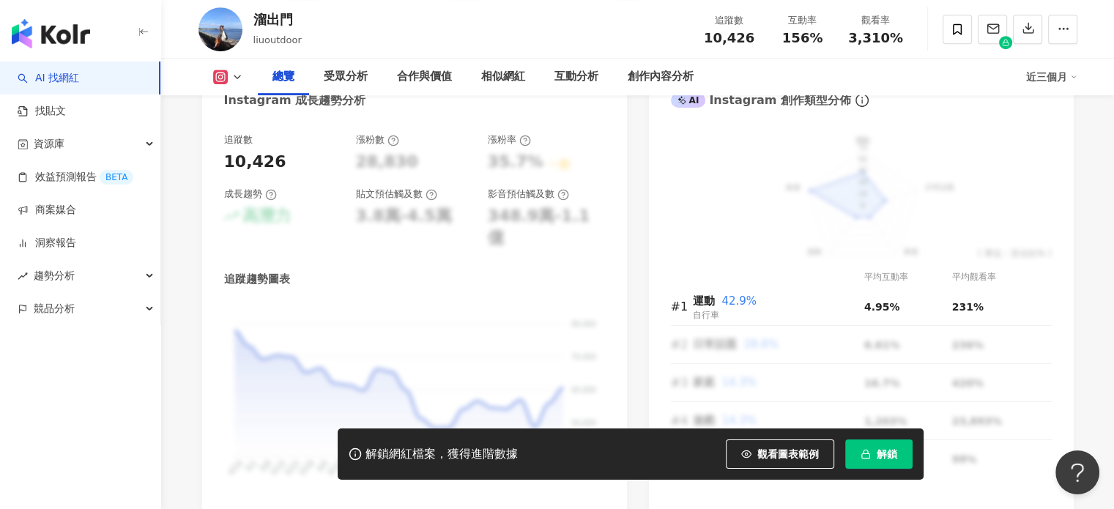
scroll to position [1115, 0]
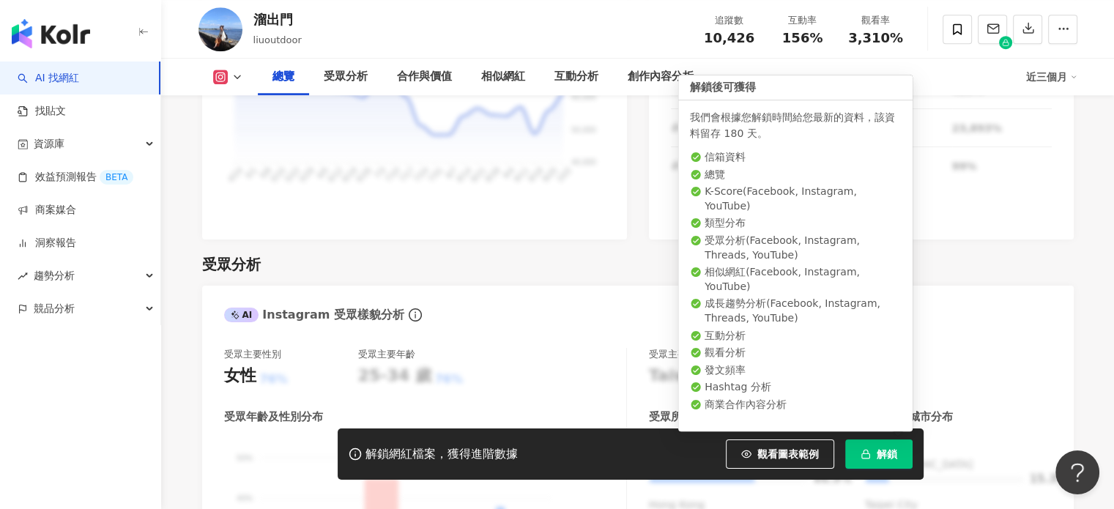
click at [880, 453] on span "解鎖" at bounding box center [887, 454] width 21 height 12
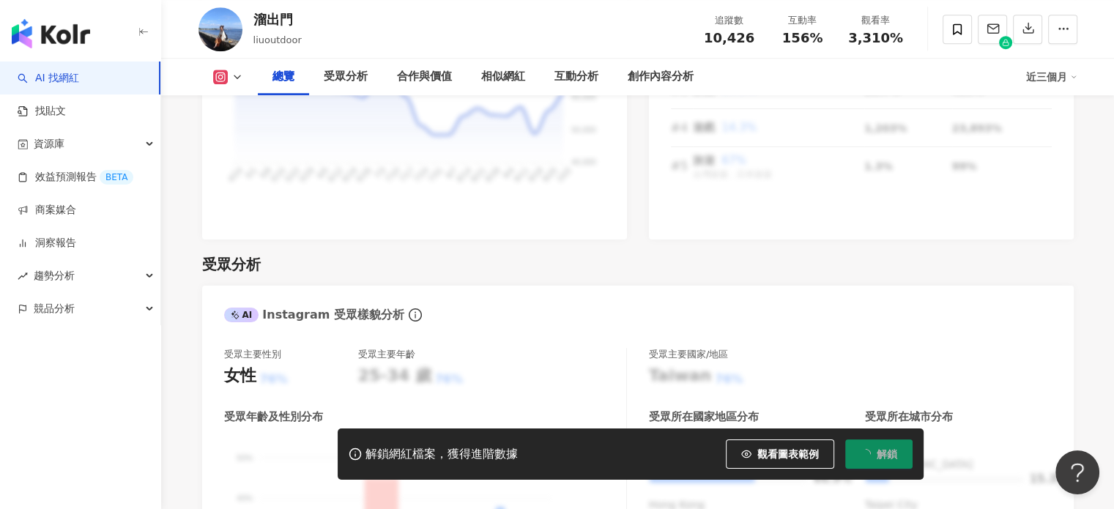
drag, startPoint x: 343, startPoint y: 83, endPoint x: 392, endPoint y: 28, distance: 73.7
click at [392, 28] on div "溜出門 liuoutdoor 追蹤數 10,426 互動率 156% 觀看率 3,310%" at bounding box center [637, 29] width 937 height 58
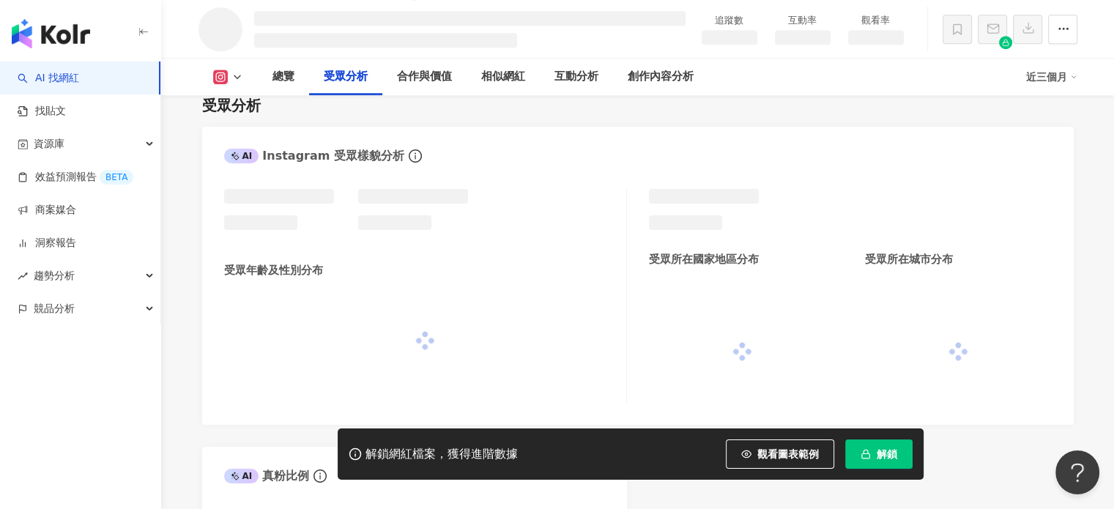
scroll to position [1084, 0]
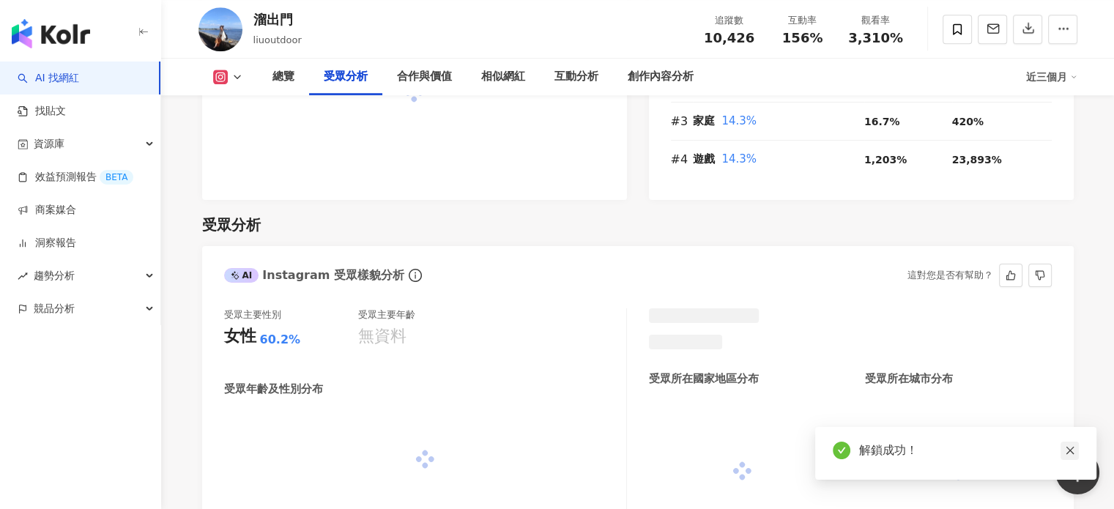
click at [1072, 445] on icon "close" at bounding box center [1070, 450] width 10 height 10
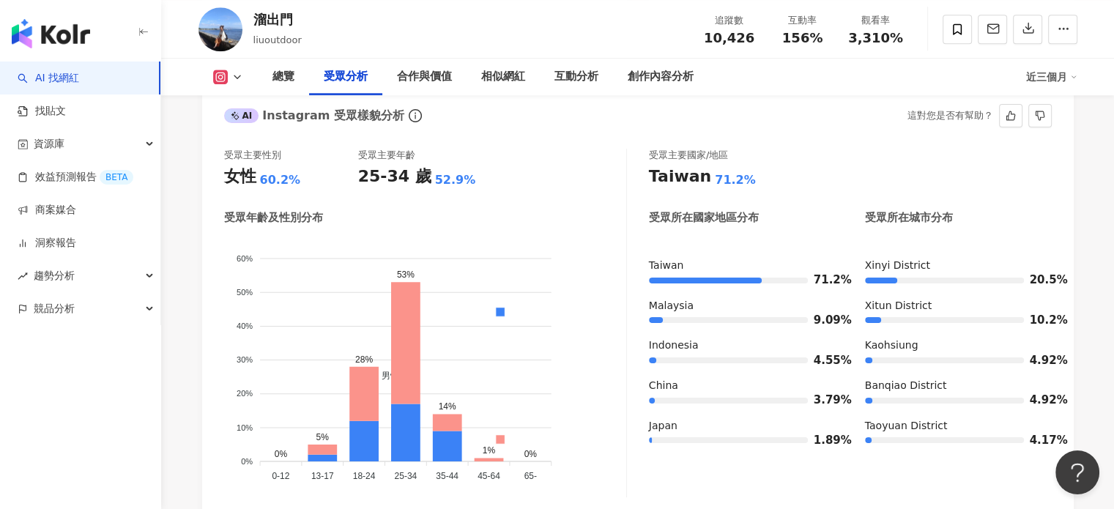
scroll to position [1262, 0]
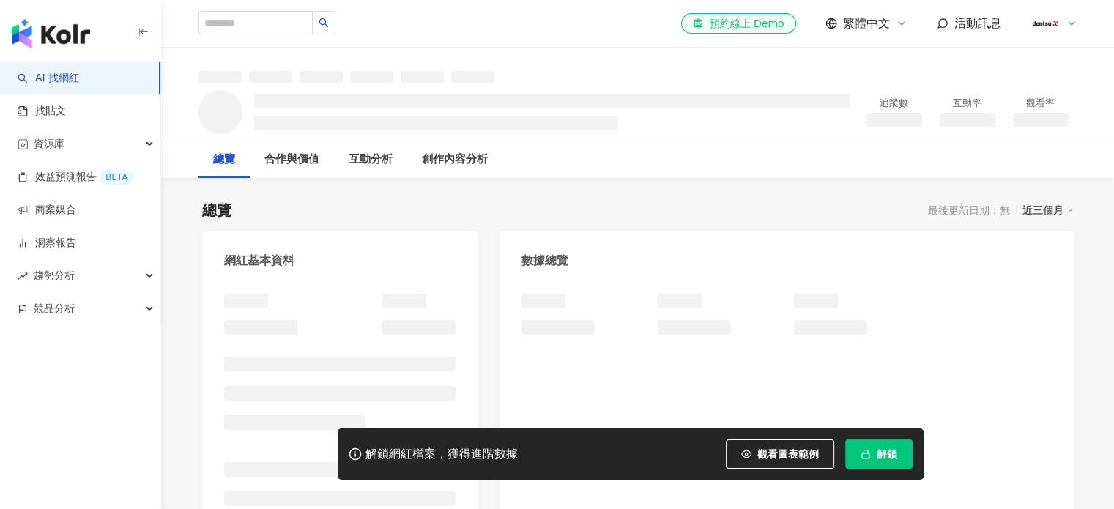
click at [894, 453] on span "解鎖" at bounding box center [887, 454] width 21 height 12
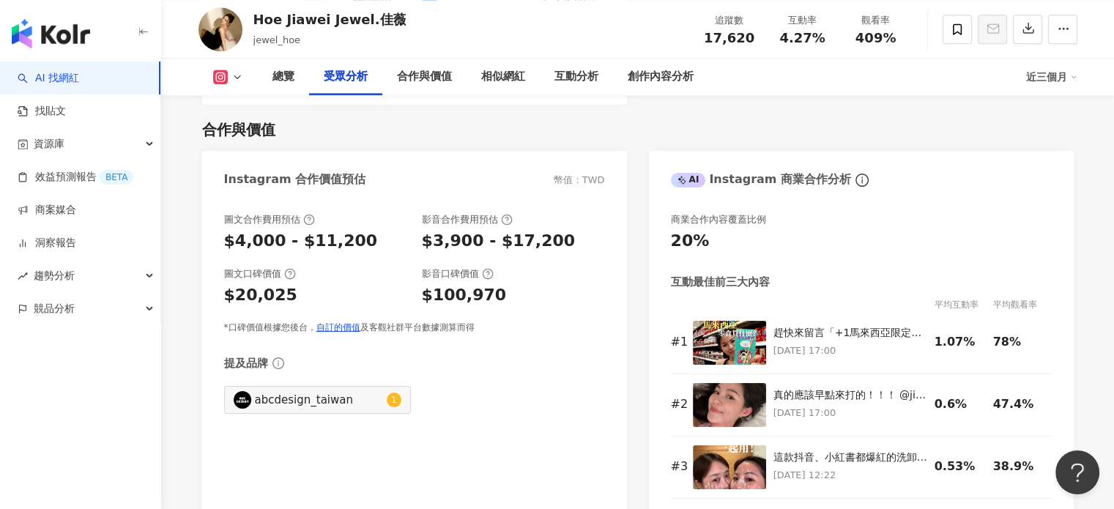
scroll to position [1997, 0]
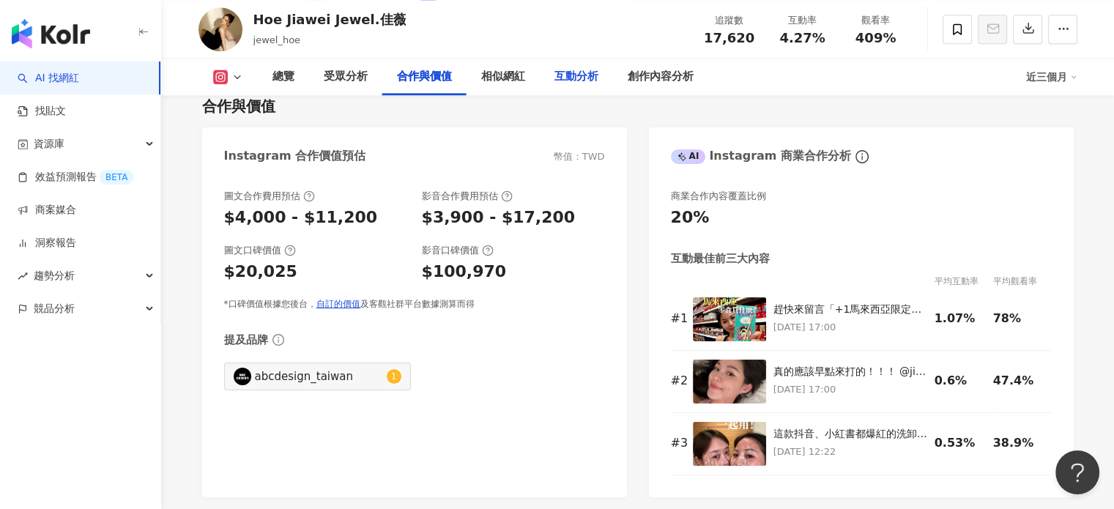
click at [584, 93] on div "互動分析" at bounding box center [576, 77] width 73 height 37
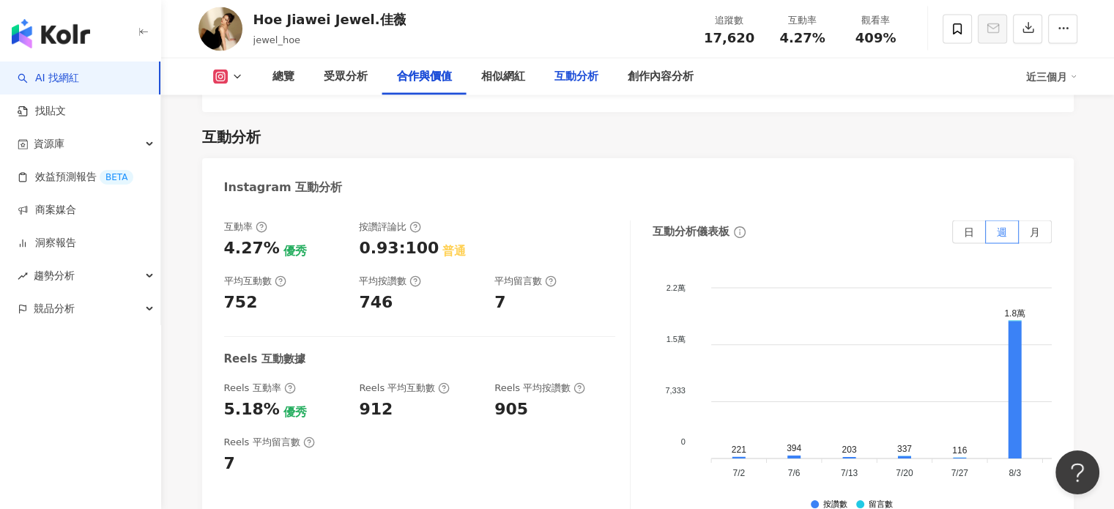
click at [590, 80] on div "互動分析" at bounding box center [576, 77] width 44 height 18
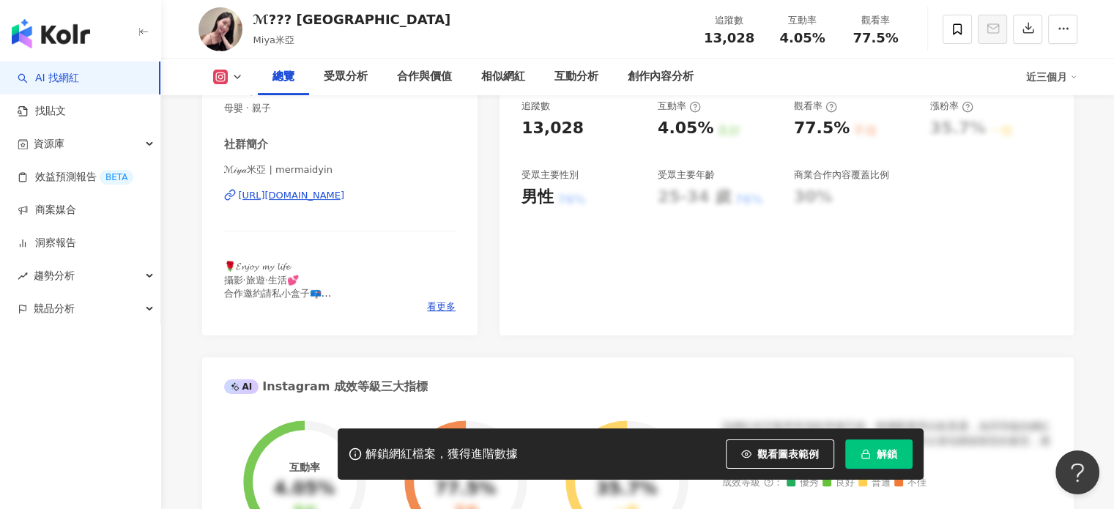
scroll to position [565, 0]
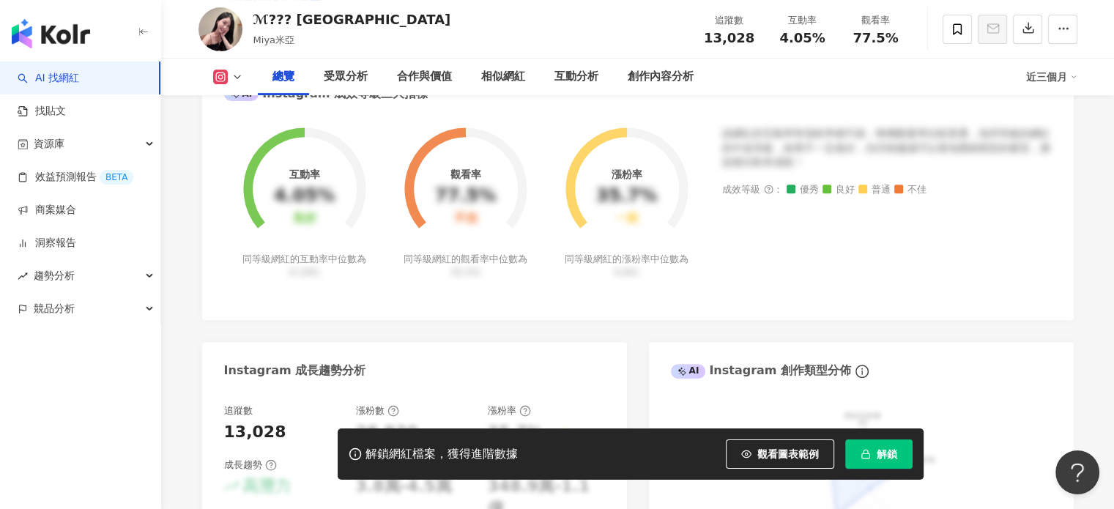
click at [861, 445] on button "解鎖" at bounding box center [878, 453] width 67 height 29
click at [539, 319] on div "Instagram 網紅基本資料 性別 女 主要語言 繁體中文 100% 網紅類型 母嬰 · 親子 社群簡介 ℳ𝒾𝓎𝒶米亞 | mermaidyin [URL…" at bounding box center [638, 234] width 872 height 1137
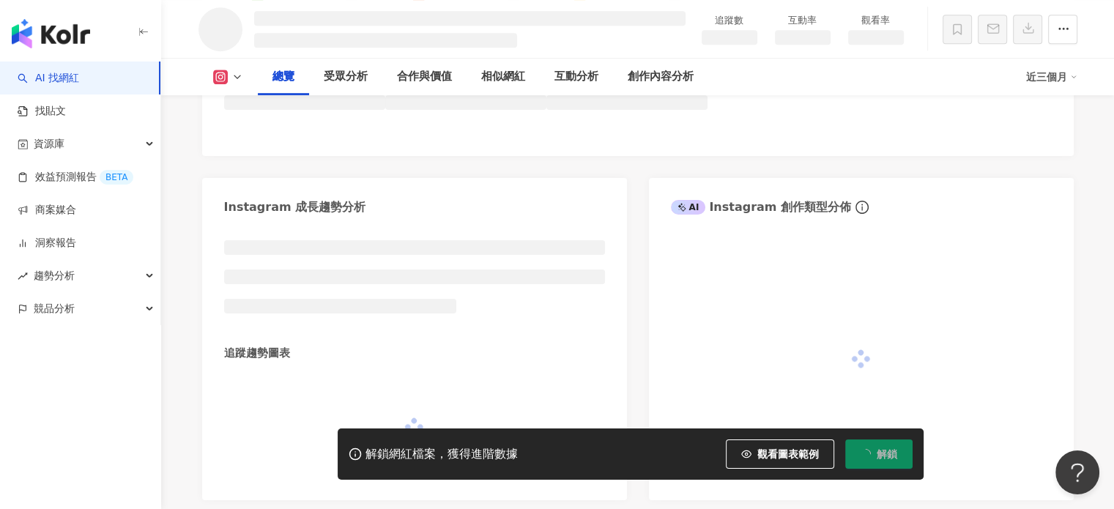
scroll to position [693, 0]
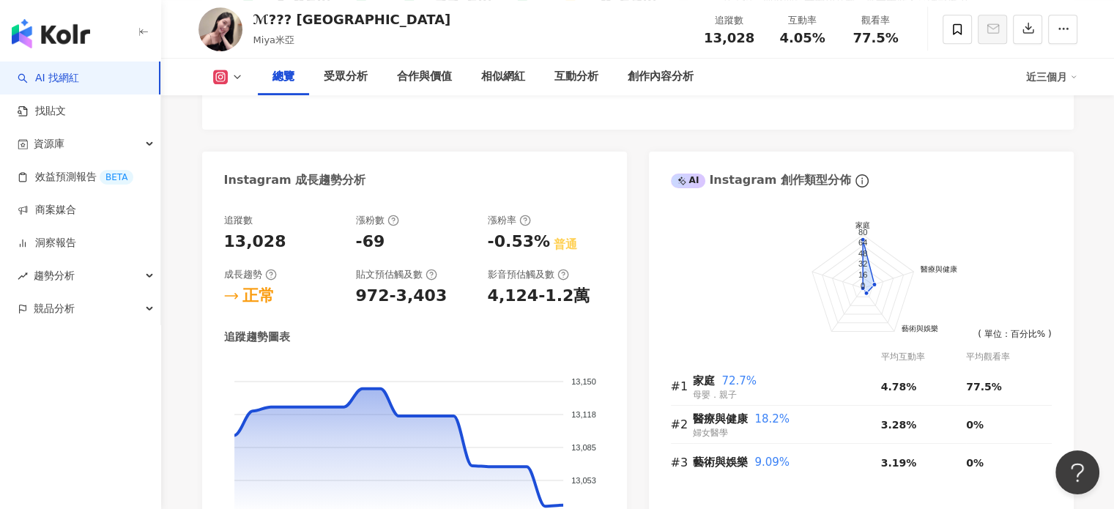
scroll to position [806, 0]
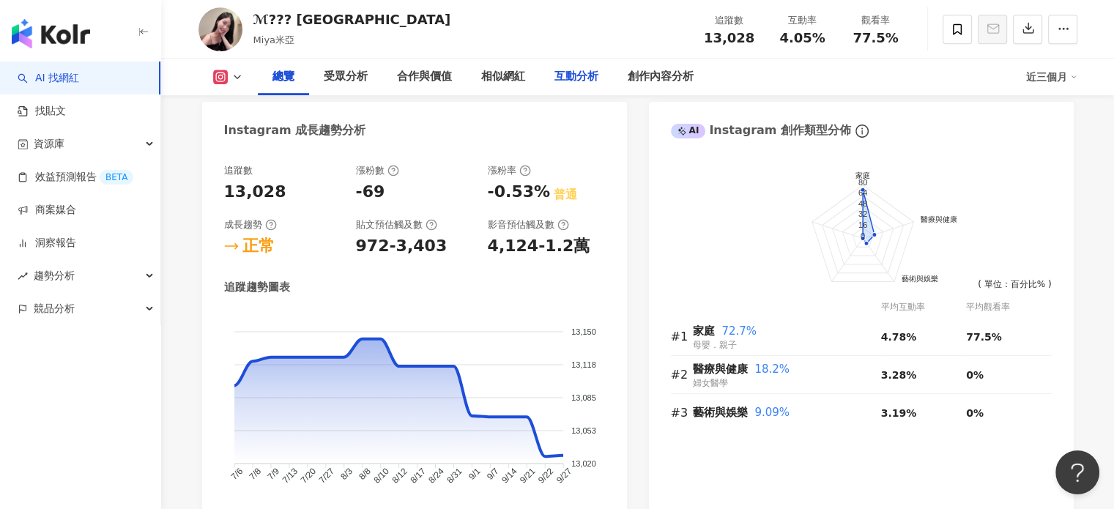
click at [580, 70] on div "互動分析" at bounding box center [576, 77] width 44 height 18
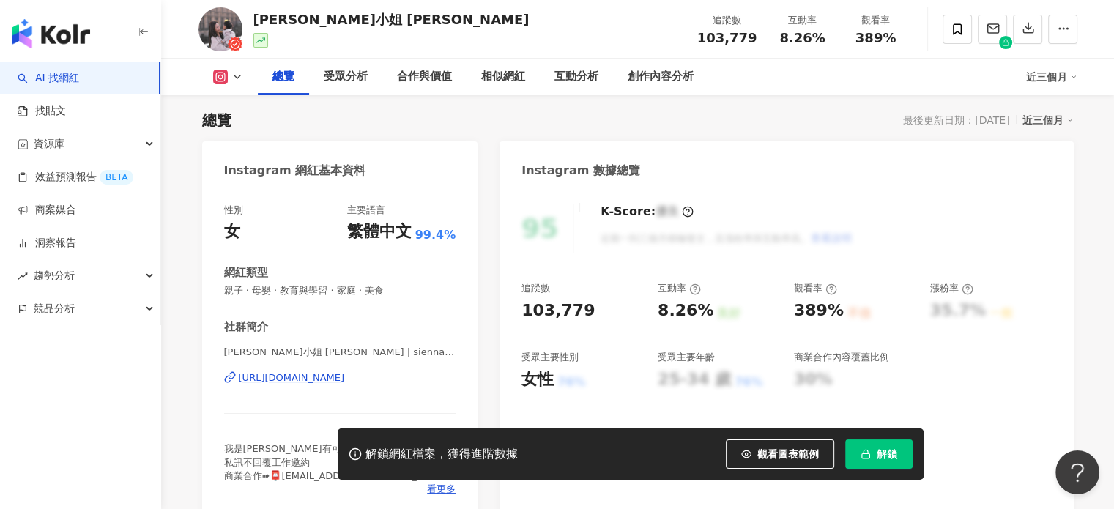
click at [891, 462] on button "解鎖" at bounding box center [878, 453] width 67 height 29
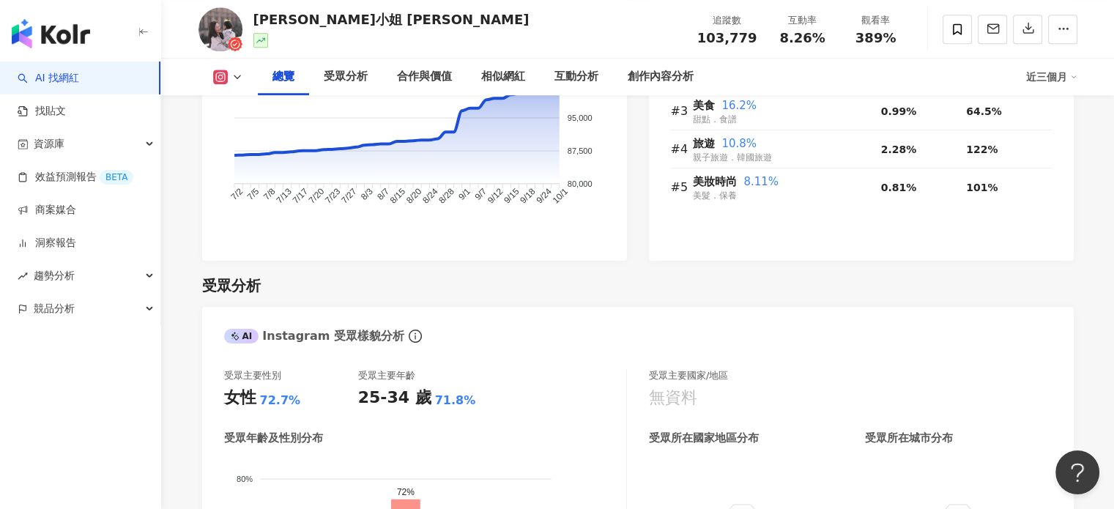
scroll to position [1335, 0]
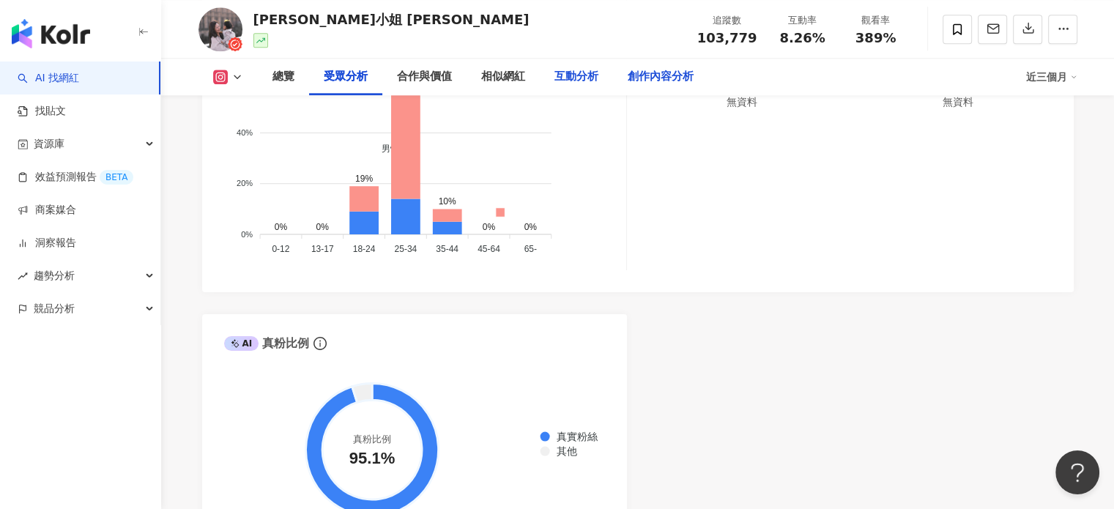
drag, startPoint x: 650, startPoint y: 78, endPoint x: 593, endPoint y: 76, distance: 57.1
click at [650, 78] on div "創作內容分析" at bounding box center [661, 77] width 66 height 18
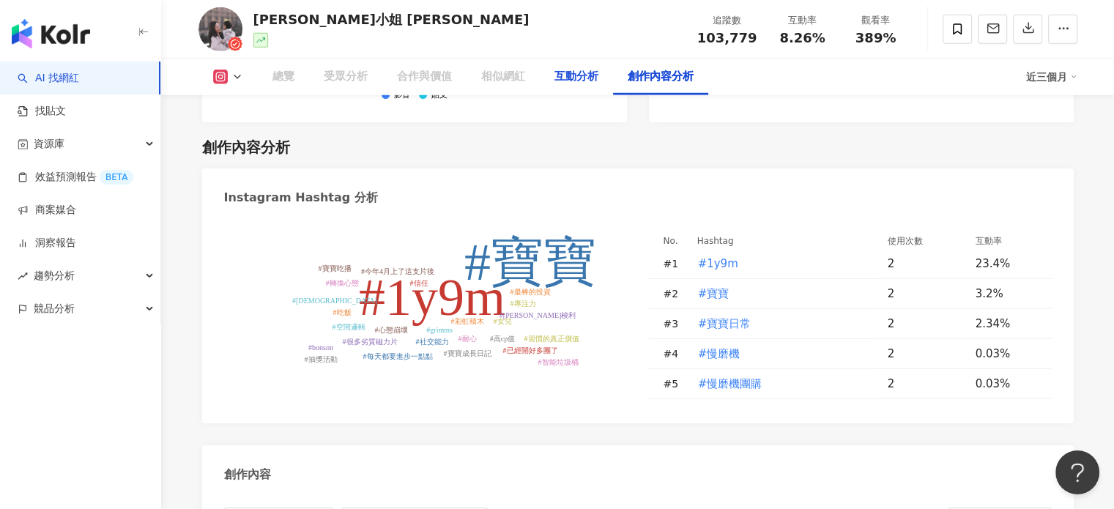
click at [582, 84] on div "互動分析" at bounding box center [576, 77] width 44 height 18
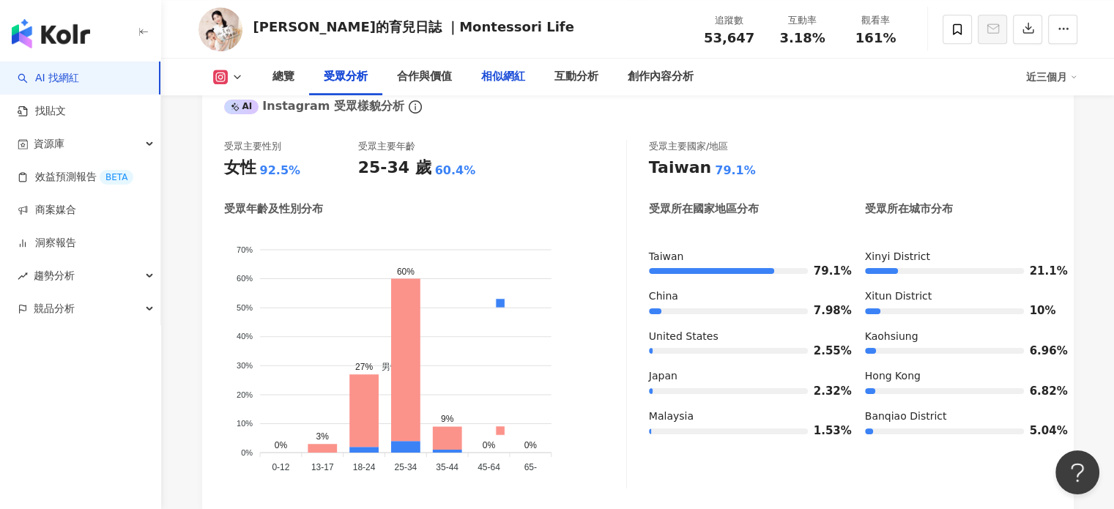
scroll to position [1318, 0]
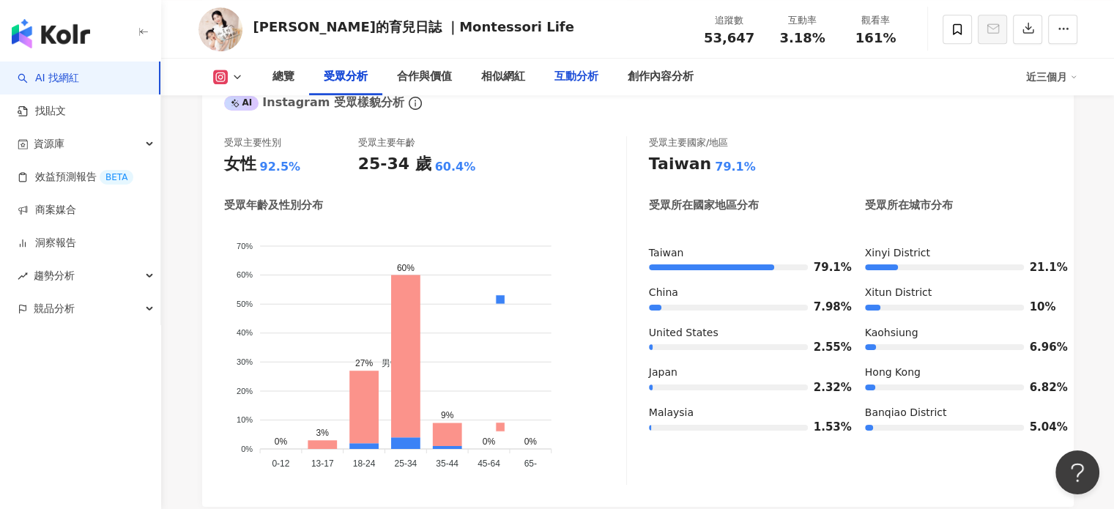
click at [568, 78] on div "互動分析" at bounding box center [576, 77] width 44 height 18
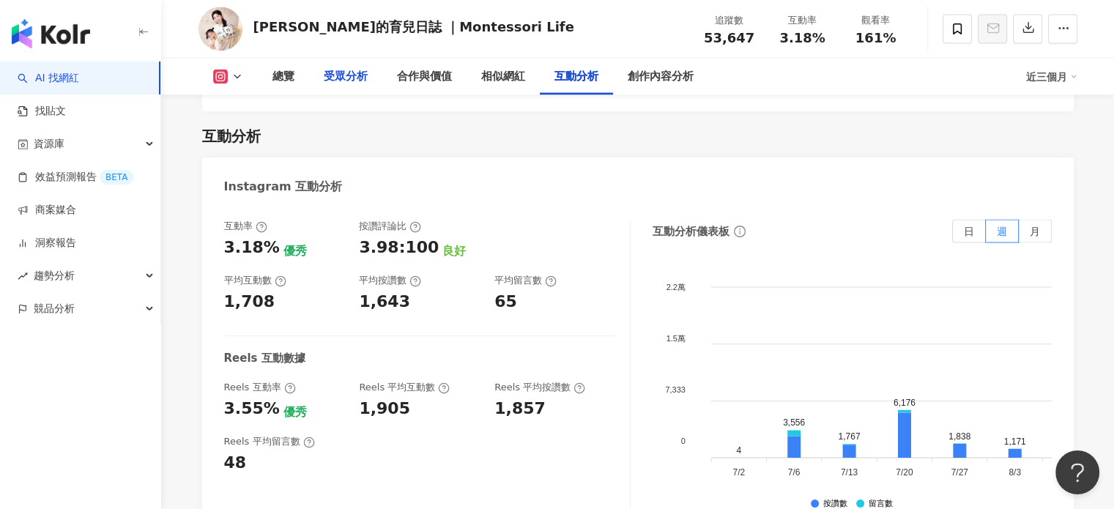
click at [334, 79] on div "受眾分析" at bounding box center [346, 77] width 44 height 18
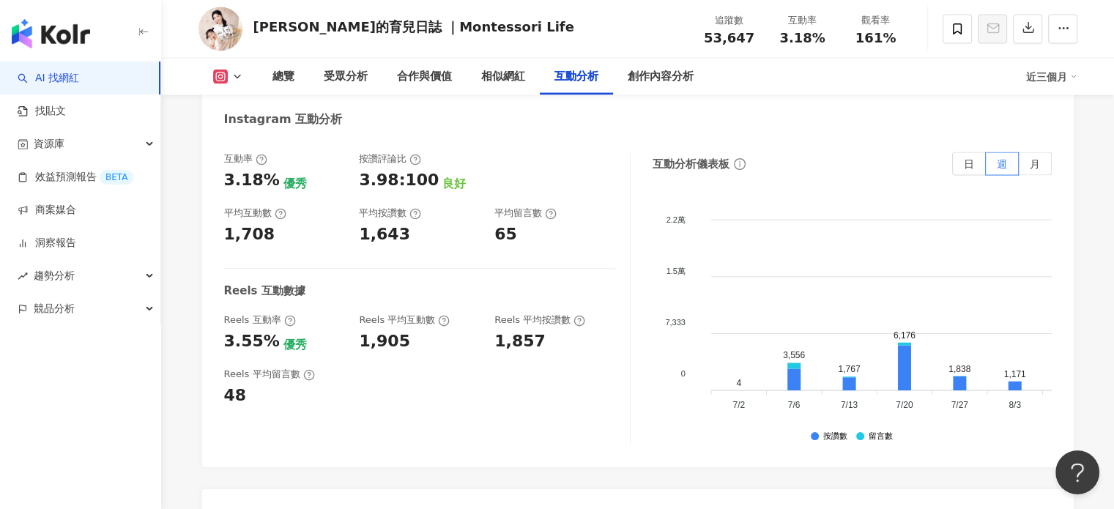
scroll to position [2716, 0]
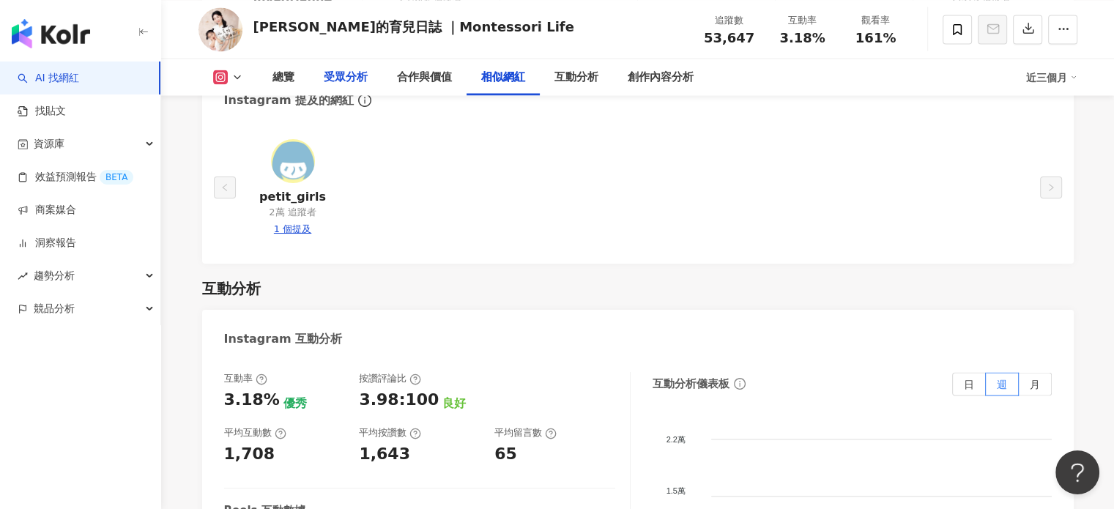
click at [357, 84] on div "受眾分析" at bounding box center [346, 77] width 44 height 18
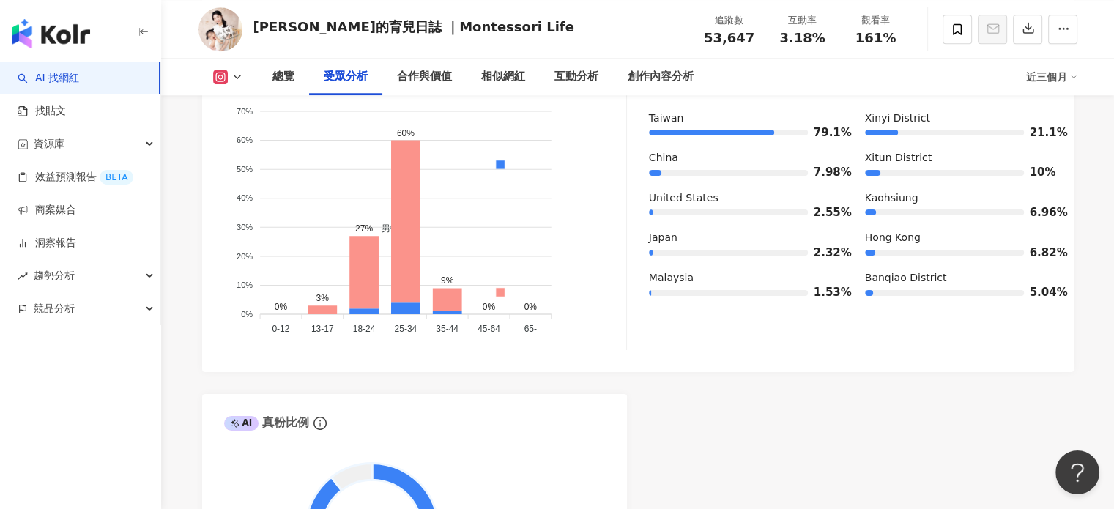
scroll to position [1471, 0]
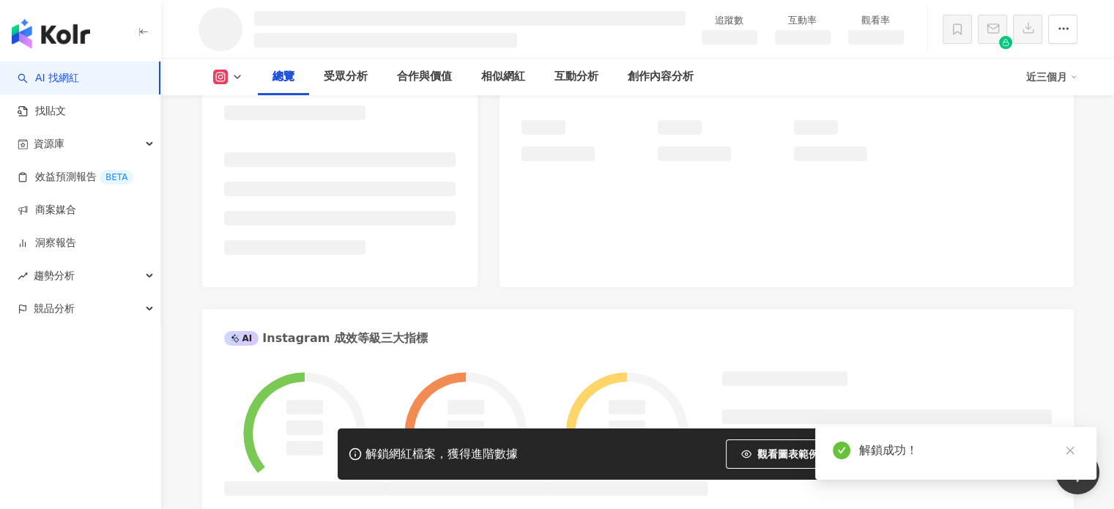
scroll to position [676, 0]
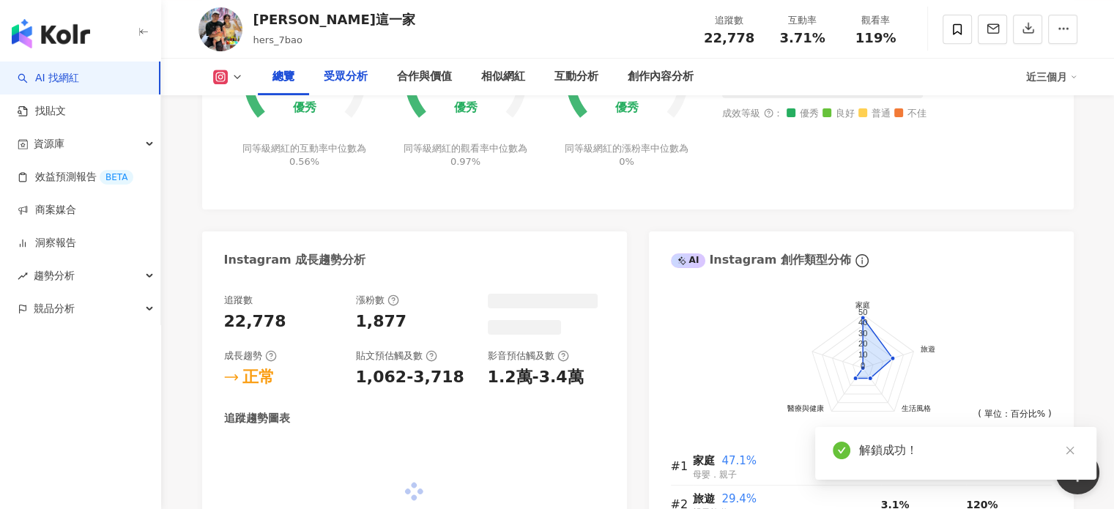
click at [362, 82] on div "受眾分析" at bounding box center [346, 77] width 44 height 18
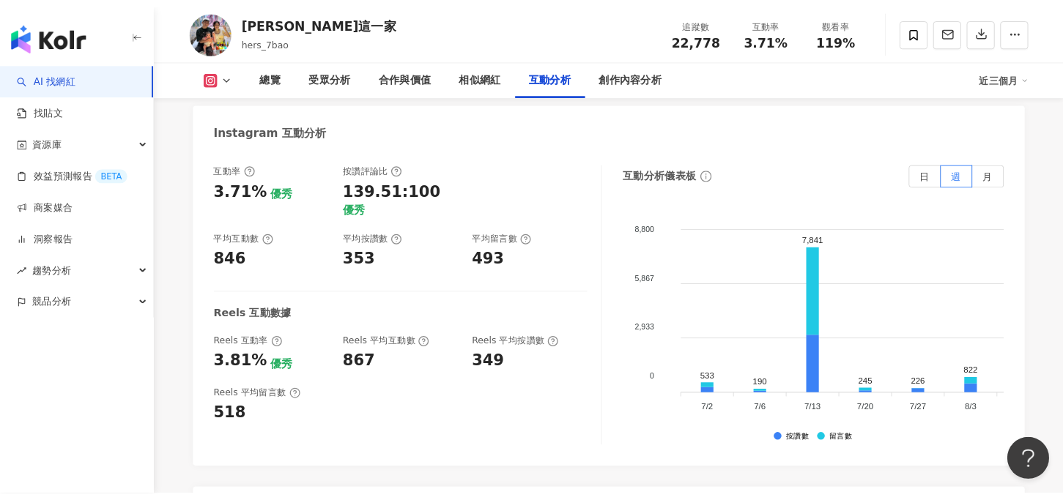
scroll to position [2909, 0]
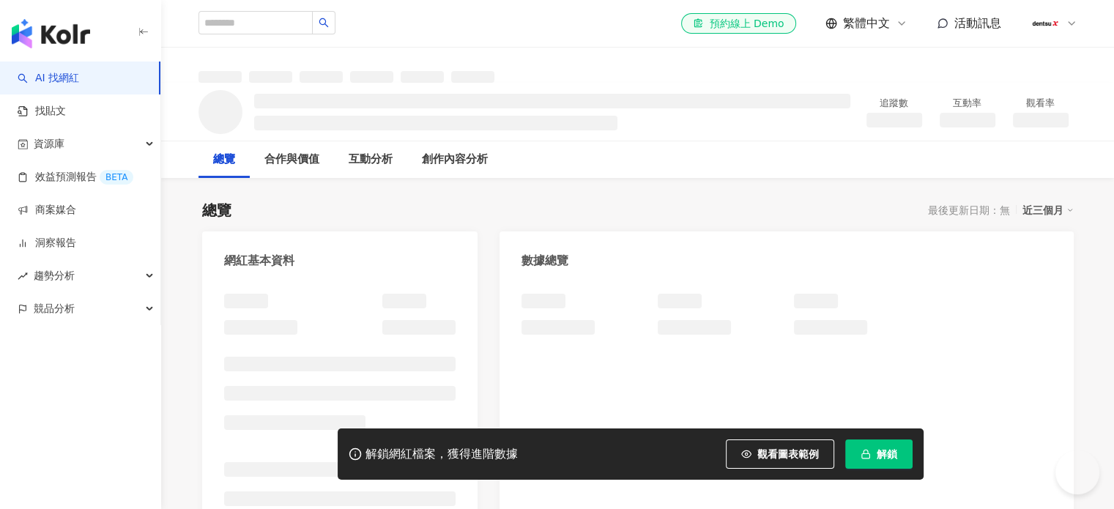
click at [875, 463] on button "解鎖" at bounding box center [878, 453] width 67 height 29
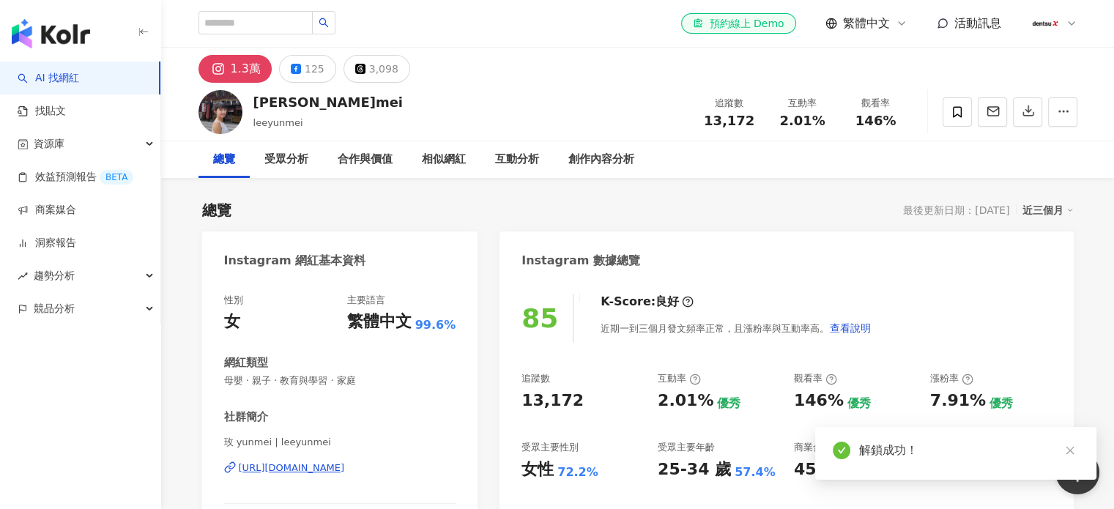
scroll to position [90, 0]
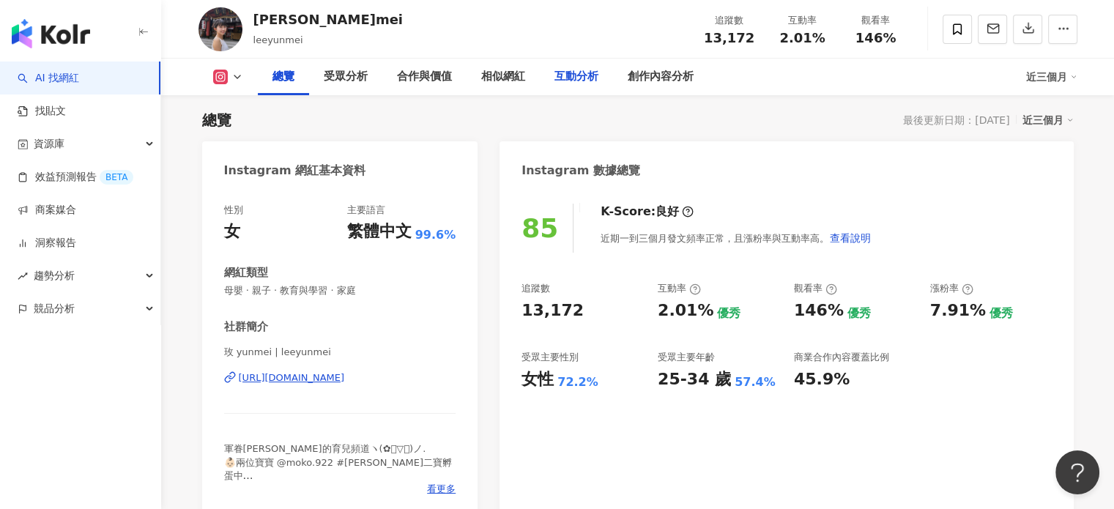
click at [559, 84] on div "互動分析" at bounding box center [576, 77] width 44 height 18
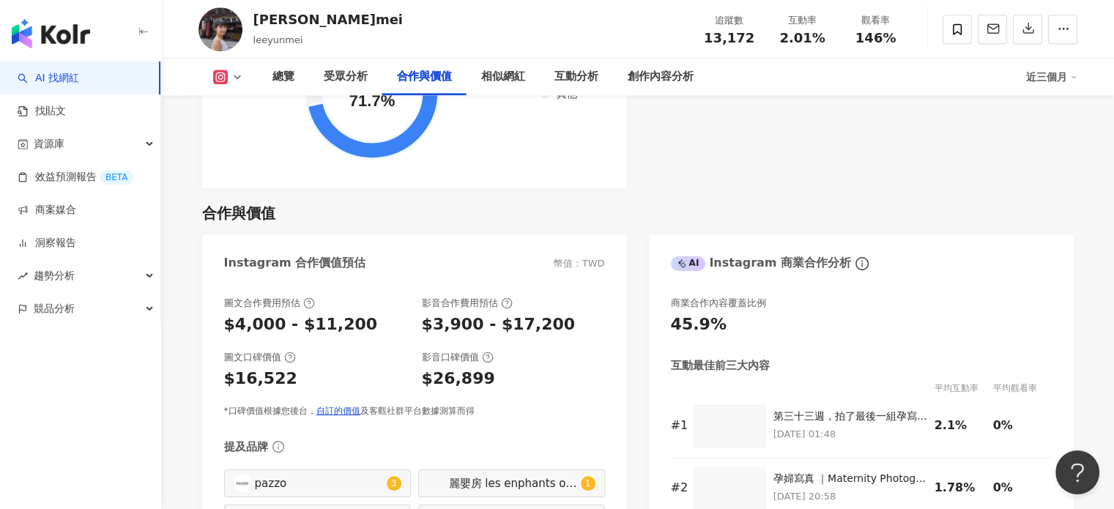
scroll to position [2005, 0]
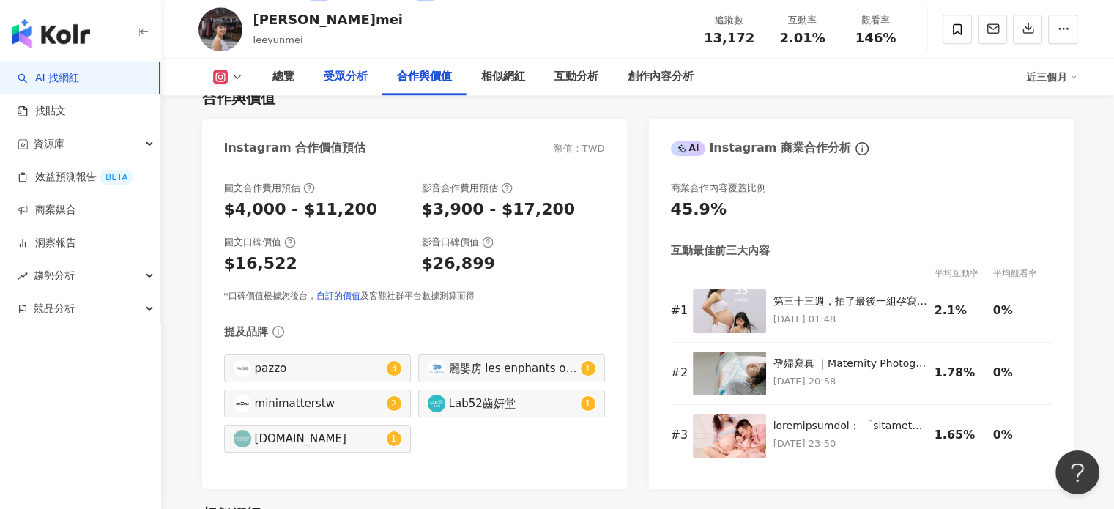
click at [335, 83] on div "受眾分析" at bounding box center [346, 77] width 44 height 18
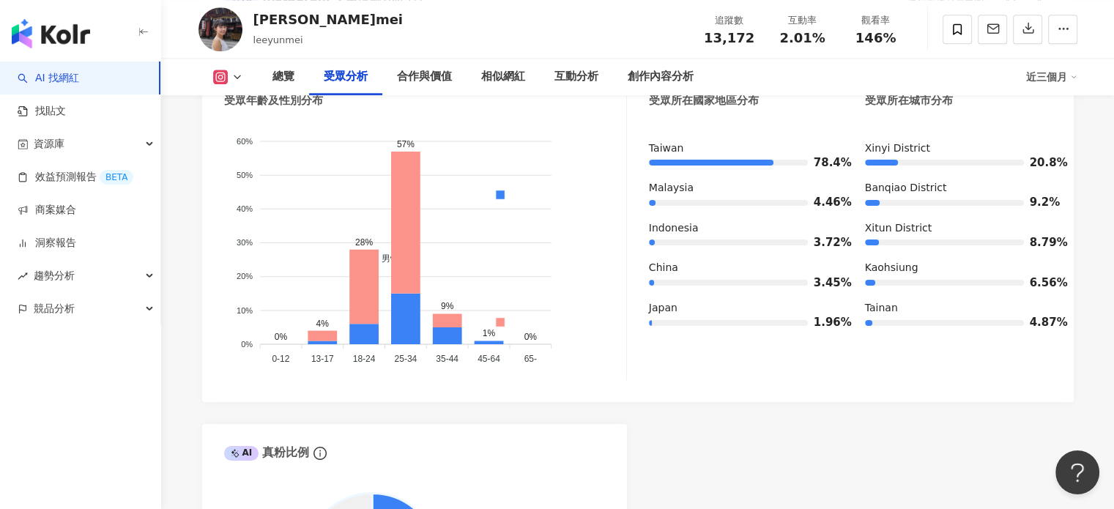
scroll to position [1397, 0]
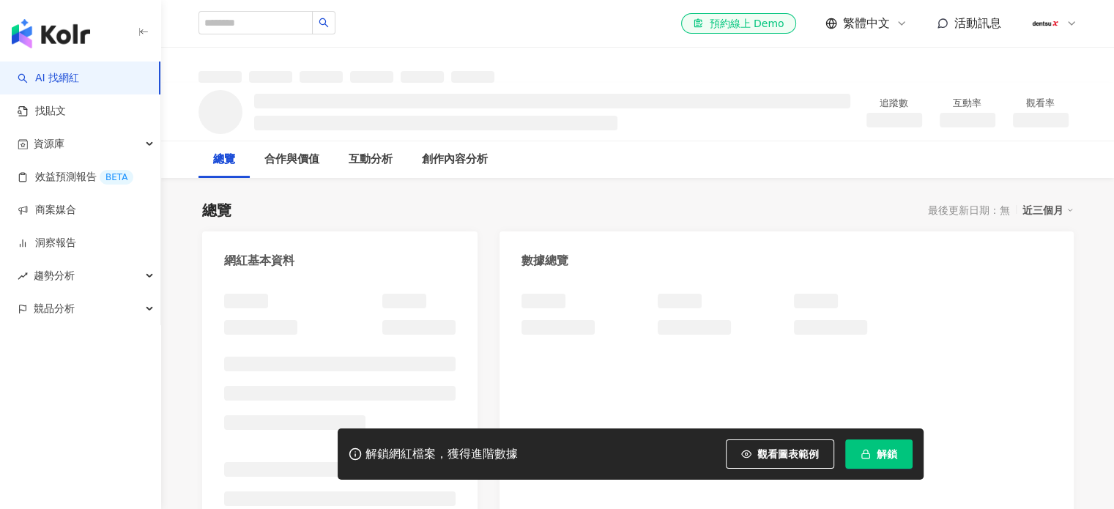
click at [891, 465] on button "解鎖" at bounding box center [878, 453] width 67 height 29
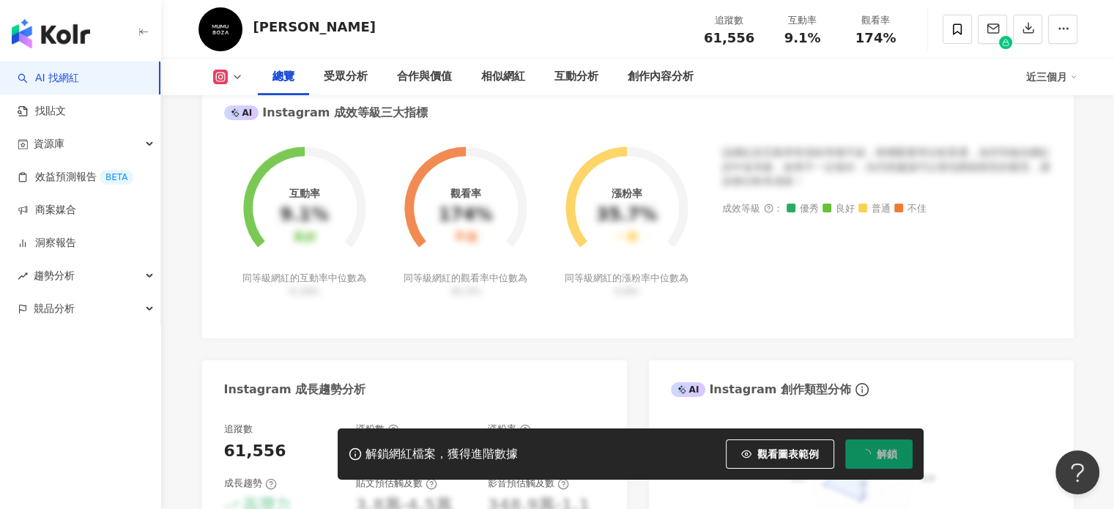
scroll to position [603, 0]
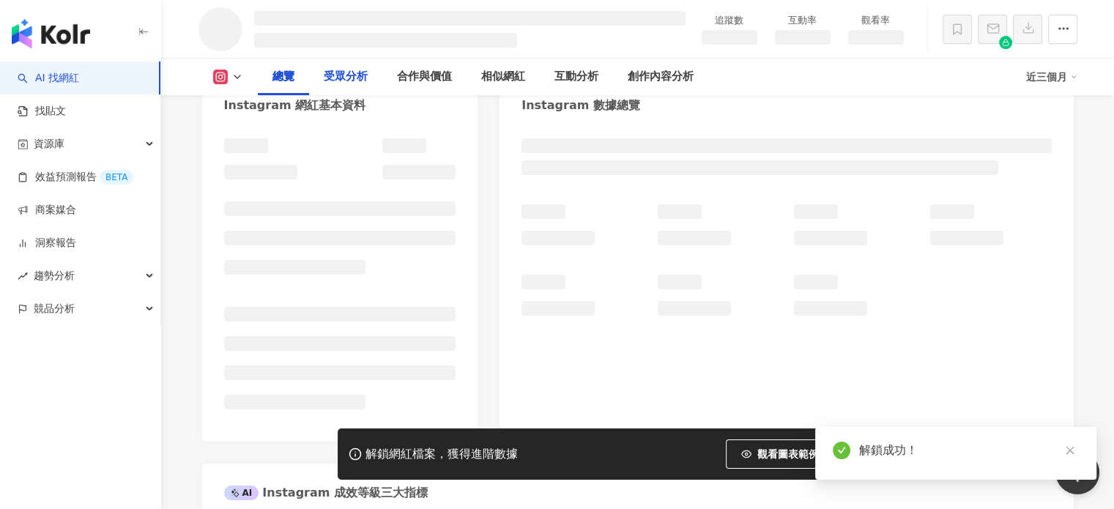
click at [349, 84] on div "受眾分析" at bounding box center [346, 77] width 44 height 18
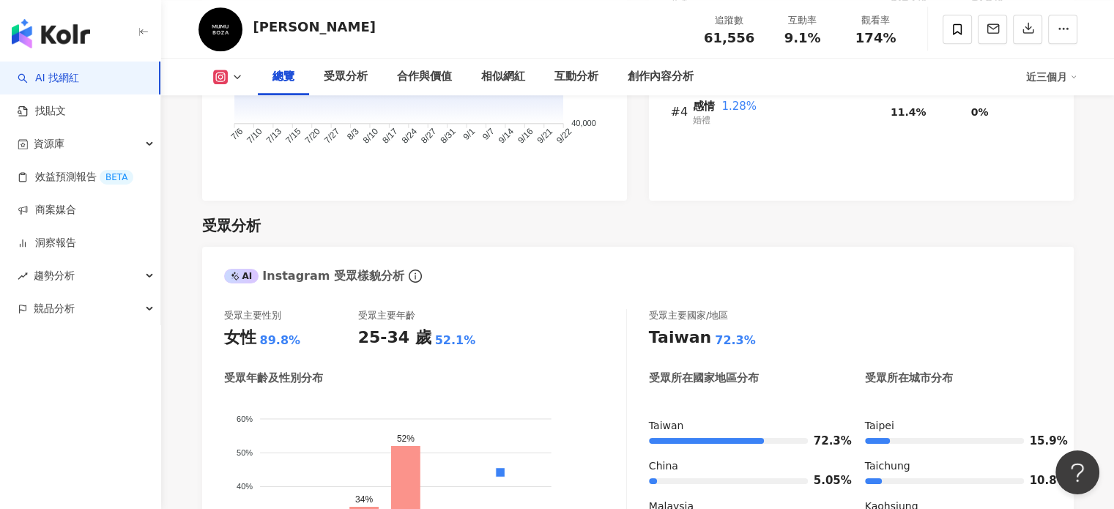
scroll to position [90, 0]
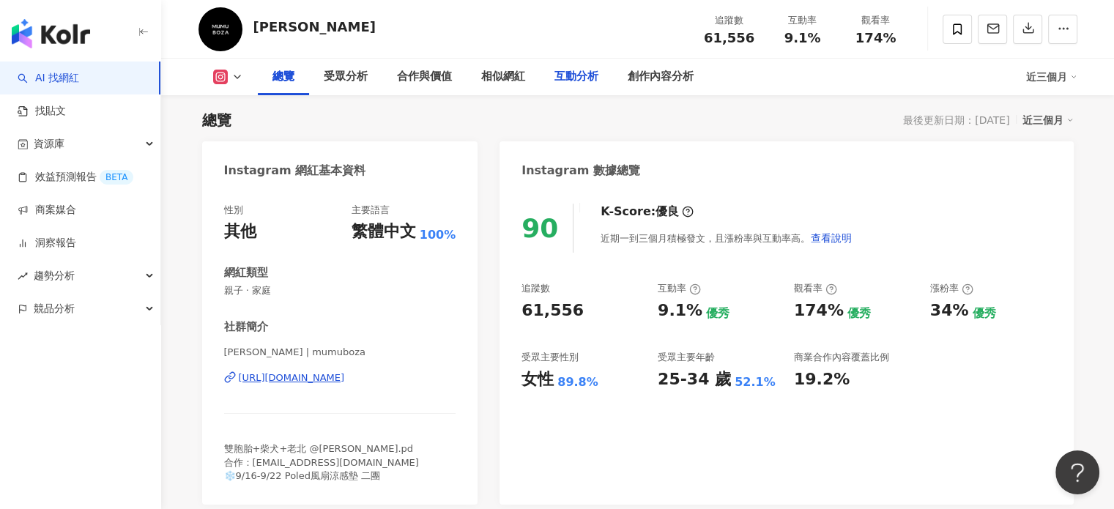
click at [586, 70] on div "互動分析" at bounding box center [576, 77] width 44 height 18
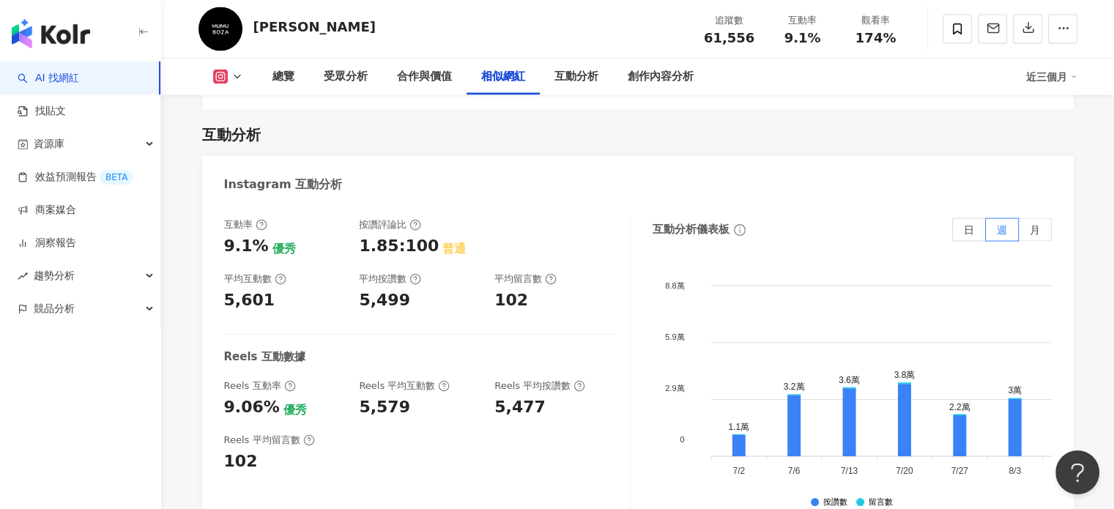
scroll to position [2789, 0]
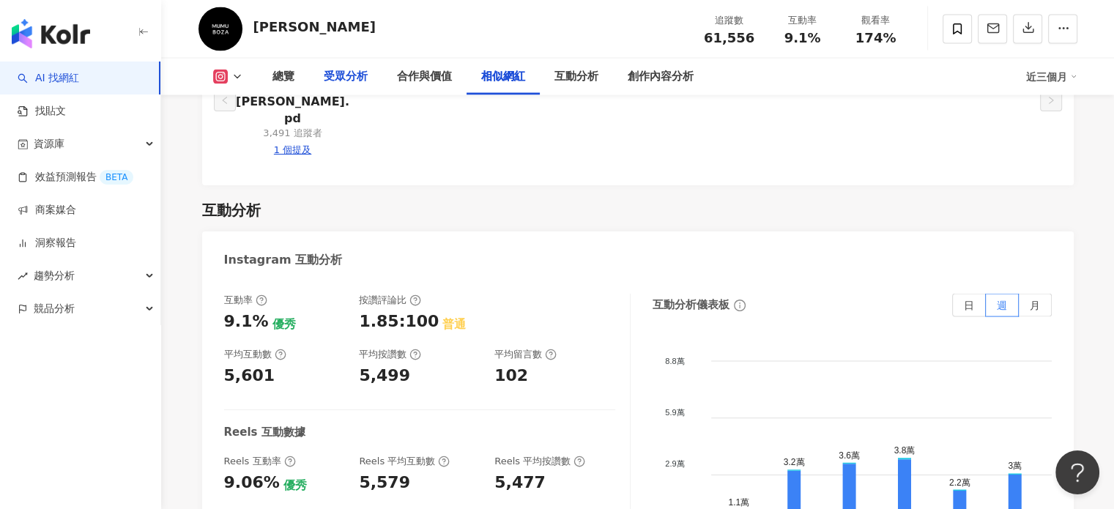
click at [343, 75] on div "受眾分析" at bounding box center [346, 77] width 44 height 18
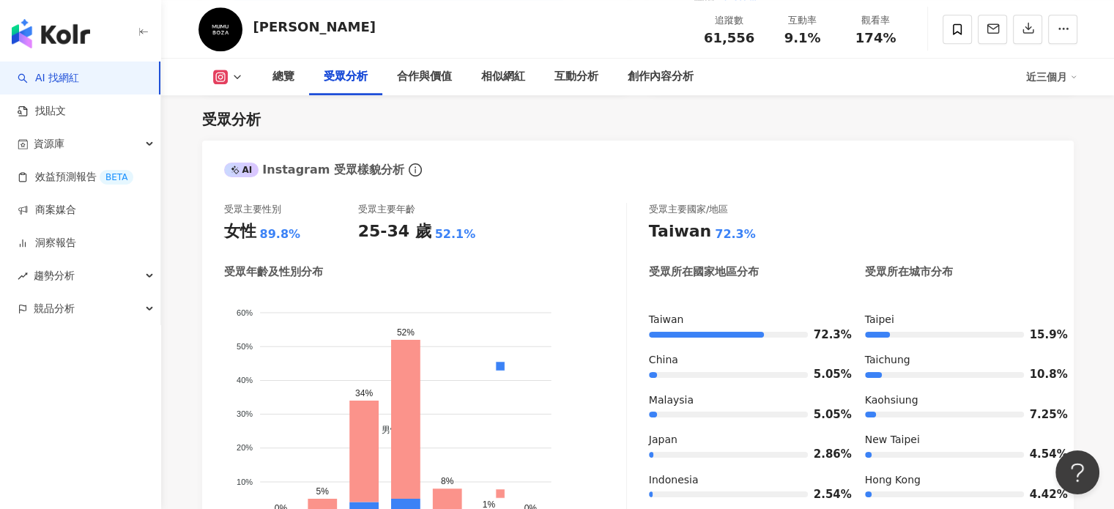
scroll to position [1384, 0]
